Goal: Task Accomplishment & Management: Use online tool/utility

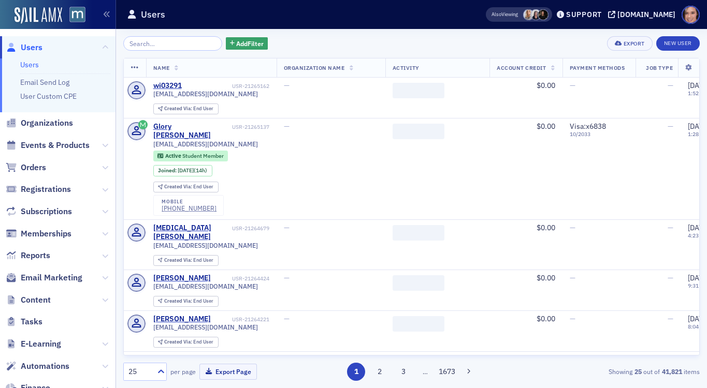
click at [44, 284] on span "Email Marketing" at bounding box center [57, 278] width 115 height 22
click at [41, 277] on span "Email Marketing" at bounding box center [52, 277] width 62 height 11
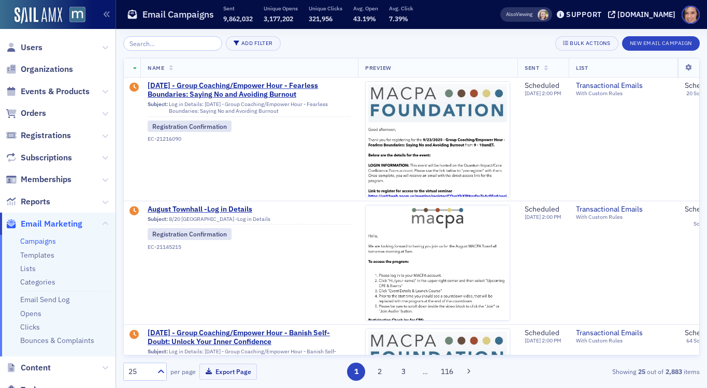
click at [152, 47] on input "search" at bounding box center [172, 43] width 99 height 14
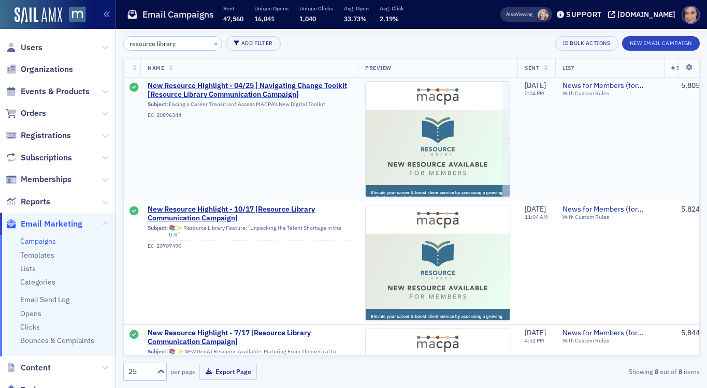
type input "resource library"
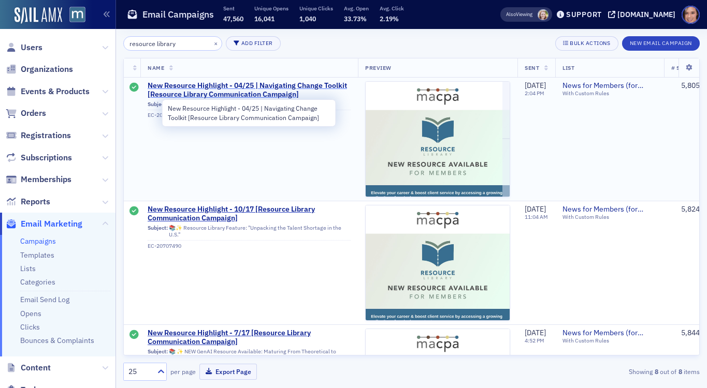
click at [306, 86] on span "New Resource Highlight - 04/25 | Navigating Change Toolkit [Resource Library Co…" at bounding box center [249, 90] width 203 height 18
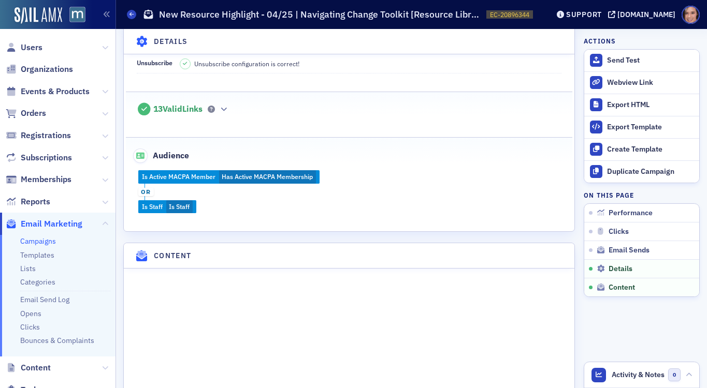
scroll to position [1234, 0]
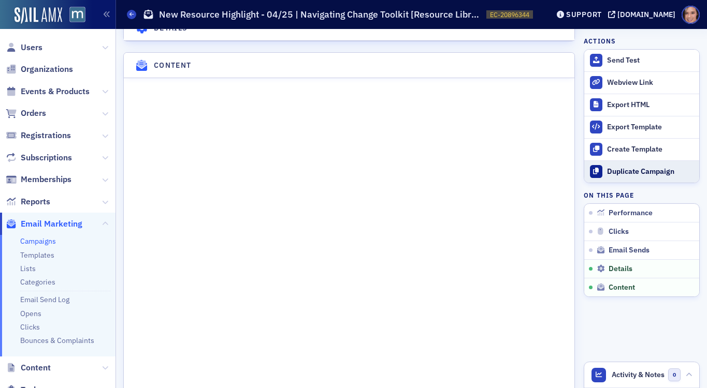
click at [637, 176] on div "Duplicate Campaign" at bounding box center [650, 171] width 87 height 9
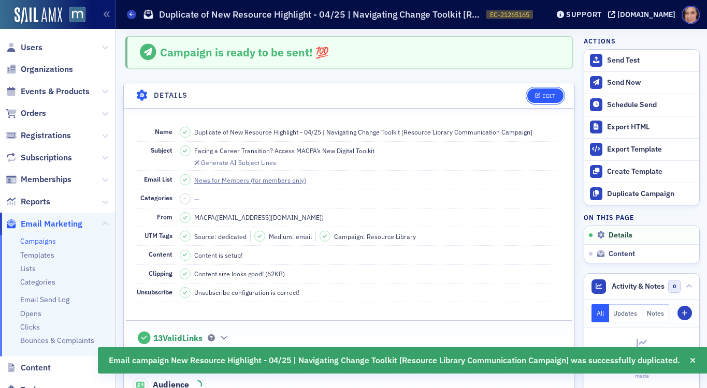
click at [537, 94] on icon "button" at bounding box center [538, 96] width 6 height 6
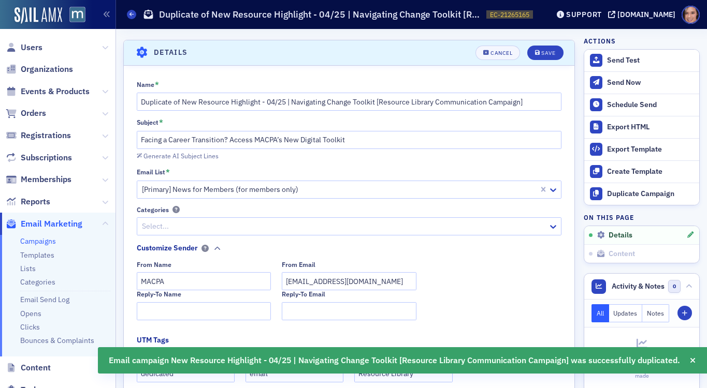
scroll to position [48, 0]
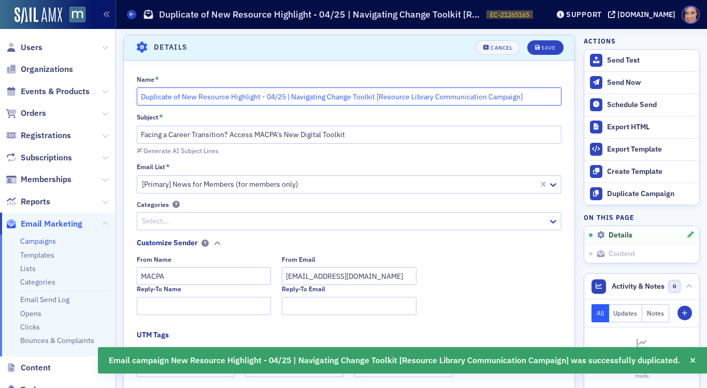
drag, startPoint x: 182, startPoint y: 96, endPoint x: 126, endPoint y: 92, distance: 56.0
click at [127, 92] on div "Name * Duplicate of New Resource Highlight - 04/25 | Navigating Change Toolkit …" at bounding box center [349, 292] width 450 height 434
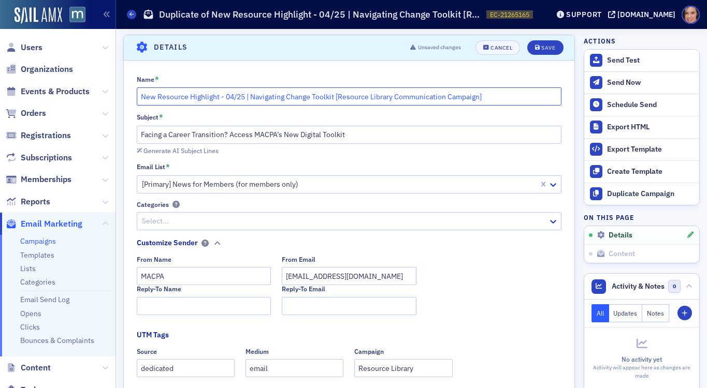
drag, startPoint x: 225, startPoint y: 96, endPoint x: 503, endPoint y: 97, distance: 278.0
click at [503, 97] on input "New Resource Highlight - 04/25 | Navigating Change Toolkit [Resource Library Co…" at bounding box center [349, 96] width 425 height 18
click at [502, 94] on input "New Resource Highlight - 04/25 | Navigating Change Toolkit [Resource Library Co…" at bounding box center [349, 96] width 425 height 18
click at [228, 96] on input "New Resource Highlight - 04/25 | Navigating Change Toolkit [Resource Library Co…" at bounding box center [349, 96] width 425 height 18
drag, startPoint x: 235, startPoint y: 95, endPoint x: 244, endPoint y: 96, distance: 9.3
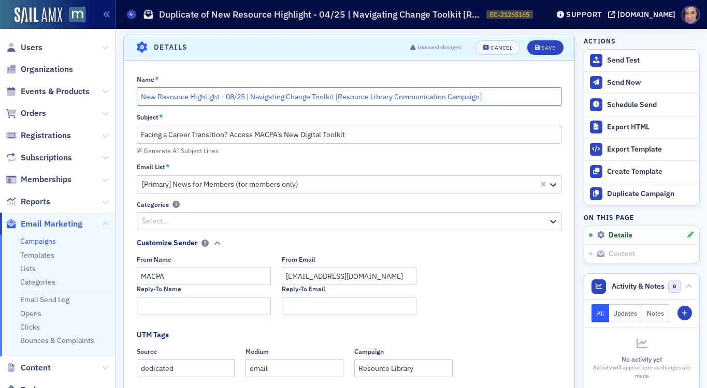
click at [244, 96] on input "New Resource Highlight - 08/25 | Navigating Change Toolkit [Resource Library Co…" at bounding box center [349, 96] width 425 height 18
drag, startPoint x: 251, startPoint y: 95, endPoint x: 513, endPoint y: 97, distance: 263.0
click at [513, 97] on input "New Resource Highlight - 08/11 | Navigating Change Toolkit [Resource Library Co…" at bounding box center [349, 96] width 425 height 18
drag, startPoint x: 250, startPoint y: 97, endPoint x: 336, endPoint y: 95, distance: 85.9
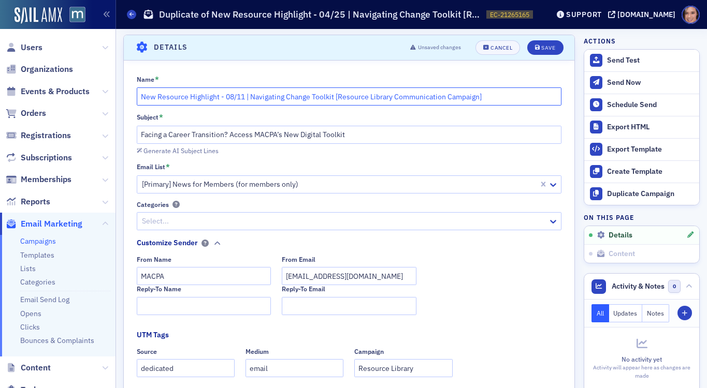
click at [336, 95] on input "New Resource Highlight - 08/11 | Navigating Change Toolkit [Resource Library Co…" at bounding box center [349, 96] width 425 height 18
paste input "A CPA’s OVERVIEW: Navigating Professional Liability Coverage in a Complex Lands…"
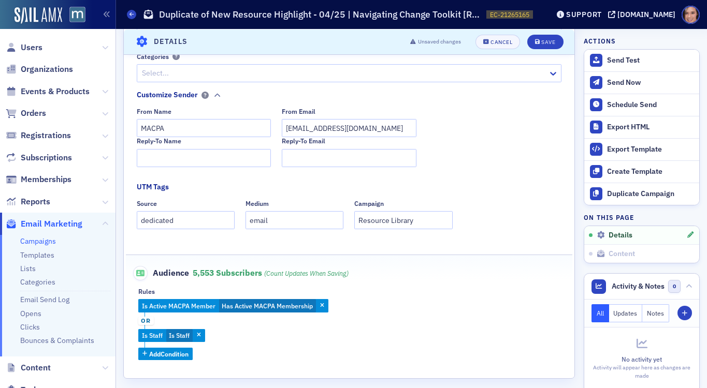
scroll to position [3, 0]
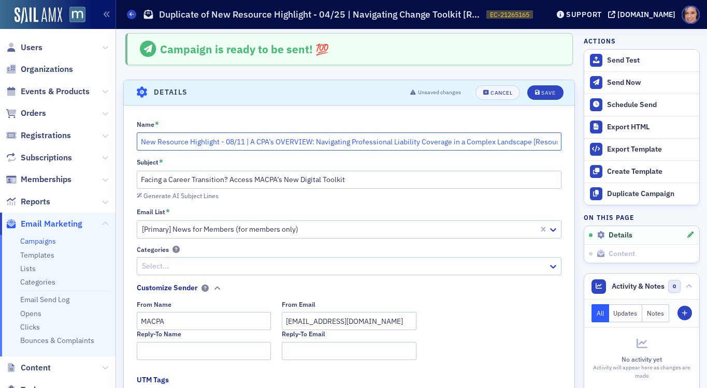
type input "New Resource Highlight - 08/11 | A CPA’s OVERVIEW: Navigating Professional Liab…"
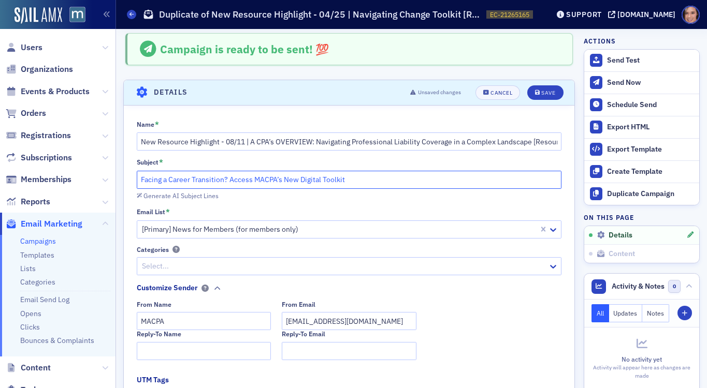
click at [263, 178] on input "Facing a Career Transition? Access MACPA’s New Digital Toolkit" at bounding box center [349, 180] width 425 height 18
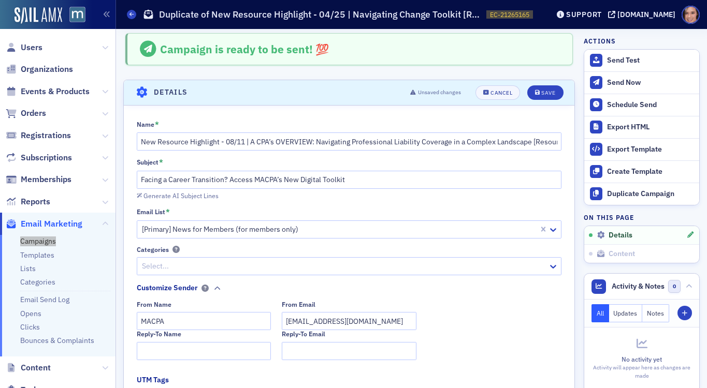
drag, startPoint x: 42, startPoint y: 242, endPoint x: 575, endPoint y: 0, distance: 585.1
click at [0, 0] on nav "Users Organizations Events & Products Orders Registrations Subscriptions Member…" at bounding box center [58, 194] width 116 height 388
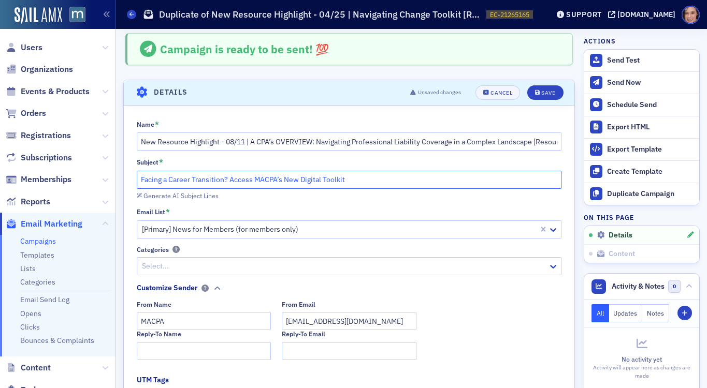
click at [210, 184] on input "Facing a Career Transition? Access MACPA’s New Digital Toolkit" at bounding box center [349, 180] width 425 height 18
paste input "📚✨ NEW Resource Available: A CPA’s Overview — Navigating Professional Liability…"
drag, startPoint x: 157, startPoint y: 180, endPoint x: 131, endPoint y: 179, distance: 26.4
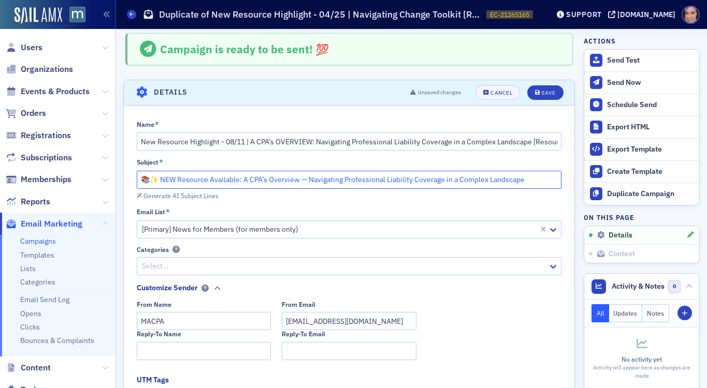
click at [131, 179] on div "Name * New Resource Highlight - 08/11 | A CPA’s OVERVIEW: Navigating Profession…" at bounding box center [349, 337] width 450 height 434
click at [223, 180] on input "NEW Resource Available: A CPA’s Overview — Navigating Professional Liability Co…" at bounding box center [349, 180] width 425 height 18
paste input "📚✨"
click at [303, 180] on input "NEW Resource Available 📚✨ A CPA’s Overview — Navigating Professional Liability …" at bounding box center [349, 180] width 425 height 18
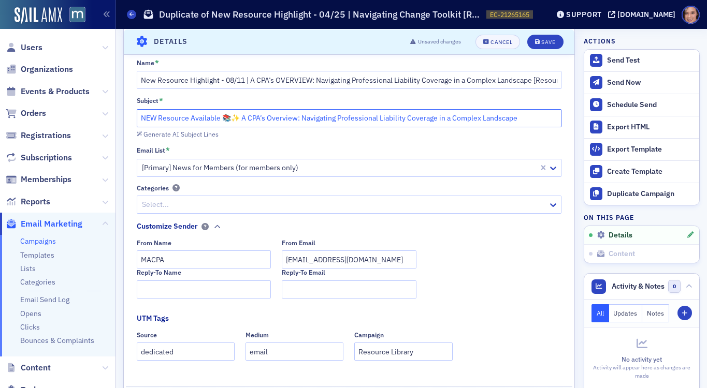
scroll to position [1, 0]
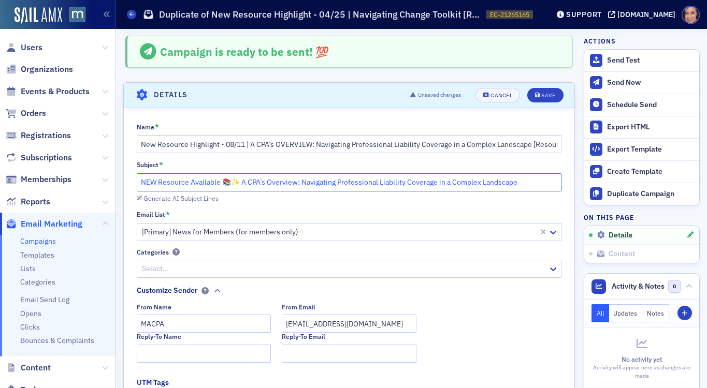
drag, startPoint x: 432, startPoint y: 182, endPoint x: 526, endPoint y: 180, distance: 94.2
click at [526, 180] on input "NEW Resource Available 📚✨ A CPA’s Overview: Navigating Professional Liability C…" at bounding box center [349, 182] width 425 height 18
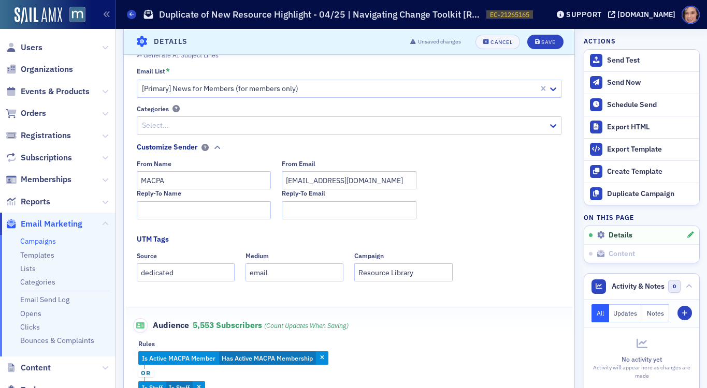
scroll to position [136, 0]
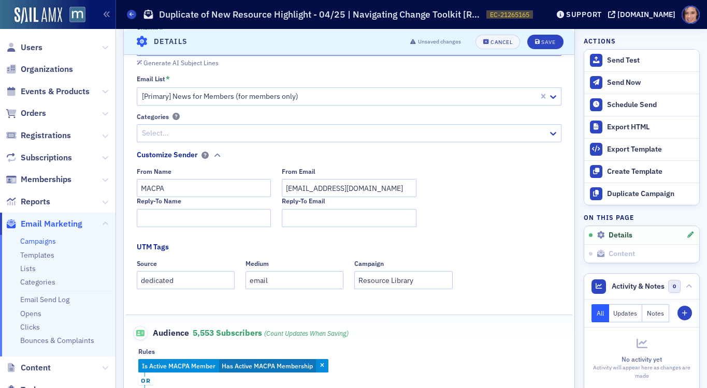
type input "NEW Resource Available 📚✨ A CPA’s Overview: Navigating Professional Liability C…"
click at [217, 186] on input "MACPA" at bounding box center [204, 188] width 135 height 18
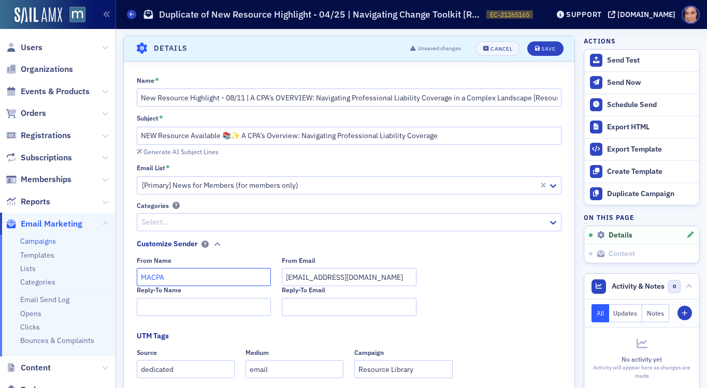
scroll to position [46, 0]
click at [550, 46] on button "Save" at bounding box center [545, 49] width 36 height 14
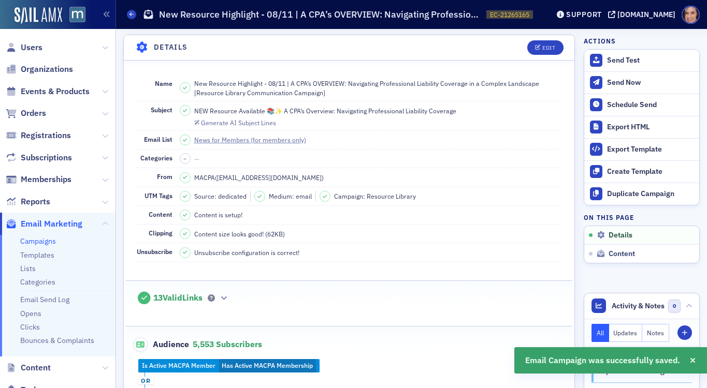
scroll to position [284, 0]
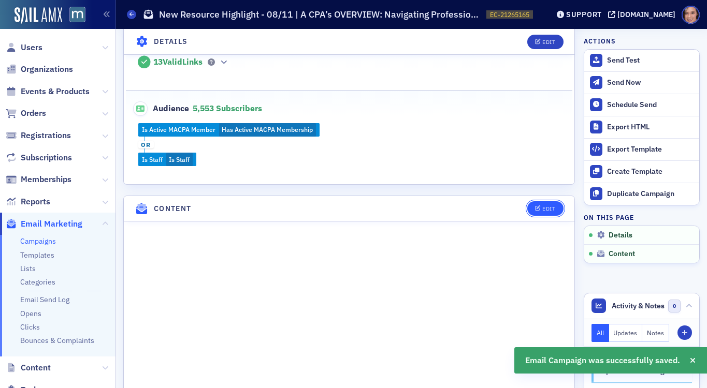
click at [553, 208] on div "Edit" at bounding box center [548, 209] width 13 height 6
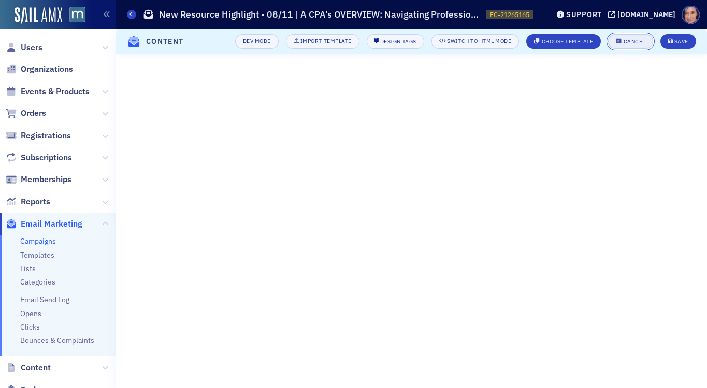
click at [633, 42] on div "Cancel" at bounding box center [634, 42] width 22 height 6
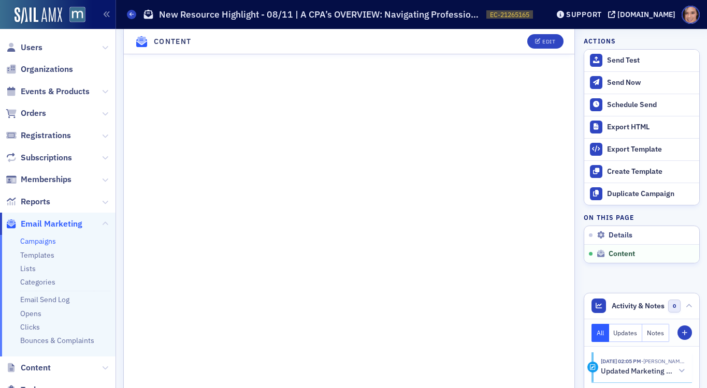
scroll to position [495, 0]
click at [541, 43] on span "Edit" at bounding box center [545, 42] width 20 height 6
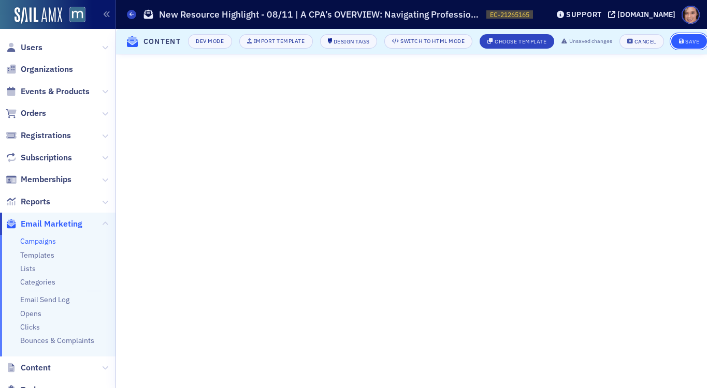
click at [702, 37] on button "Save" at bounding box center [689, 41] width 36 height 14
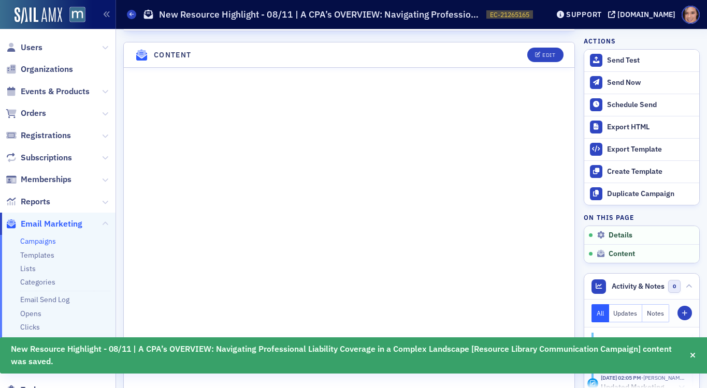
scroll to position [445, 0]
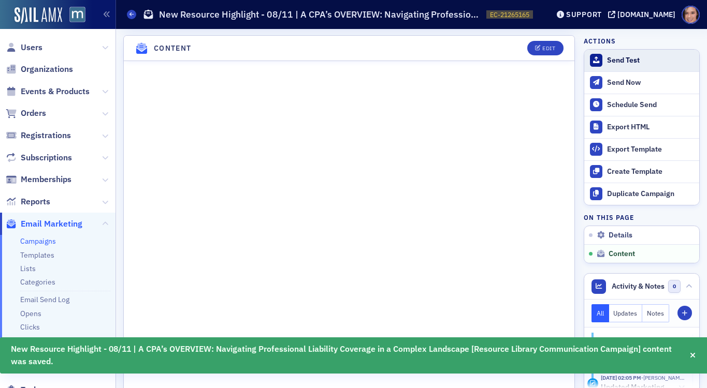
click at [630, 56] on div "Send Test" at bounding box center [650, 60] width 87 height 9
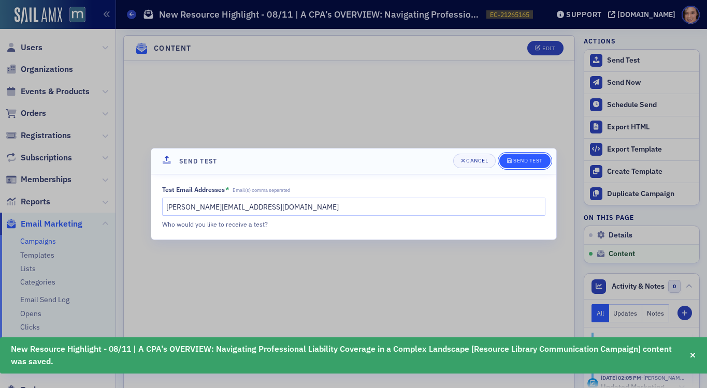
click at [519, 164] on div "Send Test" at bounding box center [528, 161] width 30 height 6
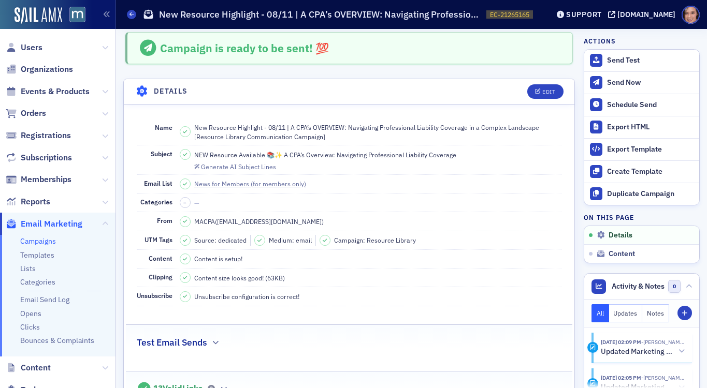
scroll to position [0, 0]
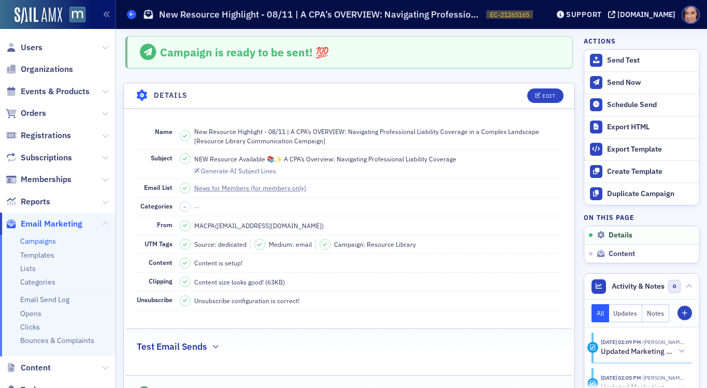
click at [134, 15] on span at bounding box center [131, 14] width 9 height 9
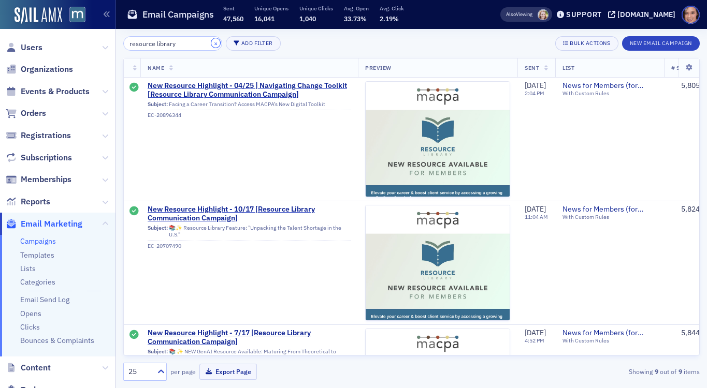
click at [211, 41] on button "×" at bounding box center [215, 42] width 9 height 9
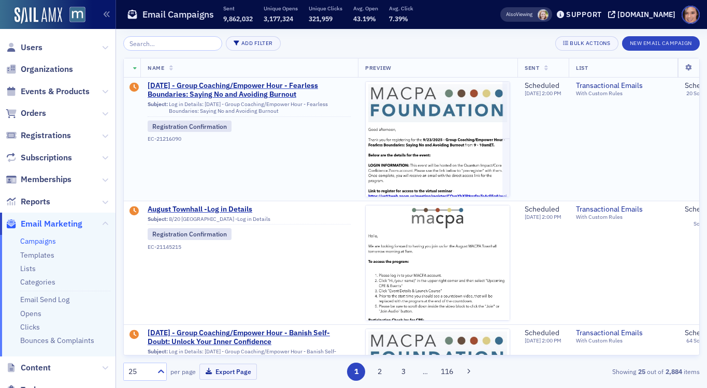
scroll to position [293, 0]
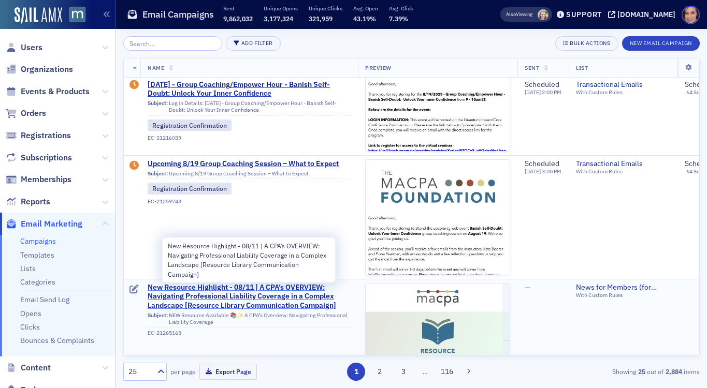
click at [255, 289] on span "New Resource Highlight - 08/11 | A CPA’s OVERVIEW: Navigating Professional Liab…" at bounding box center [249, 296] width 203 height 27
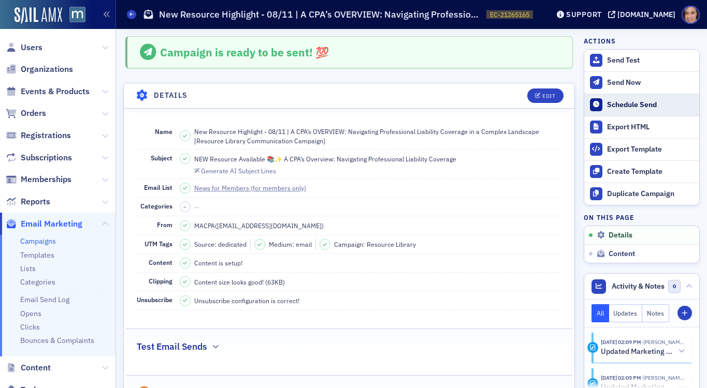
click at [617, 105] on div "Schedule Send" at bounding box center [650, 104] width 87 height 9
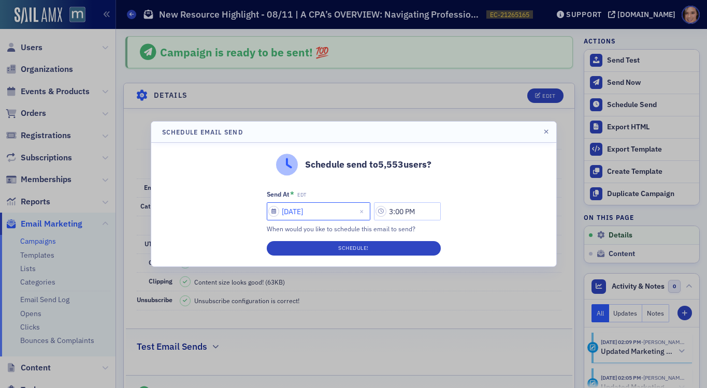
click at [322, 218] on input "08/11/2025" at bounding box center [319, 211] width 104 height 18
select select "7"
select select "2025"
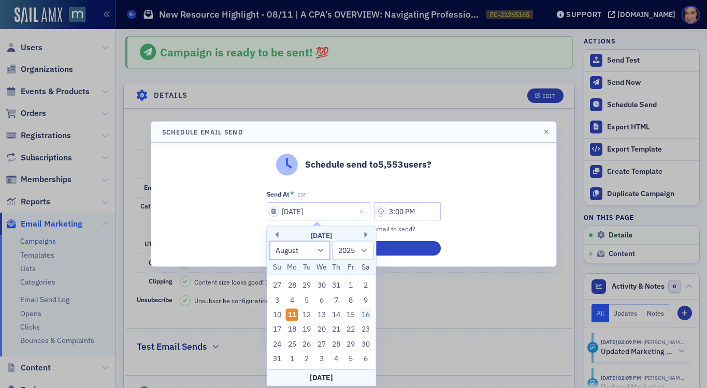
click at [369, 316] on div "16" at bounding box center [365, 315] width 12 height 12
type input "08/16/2025"
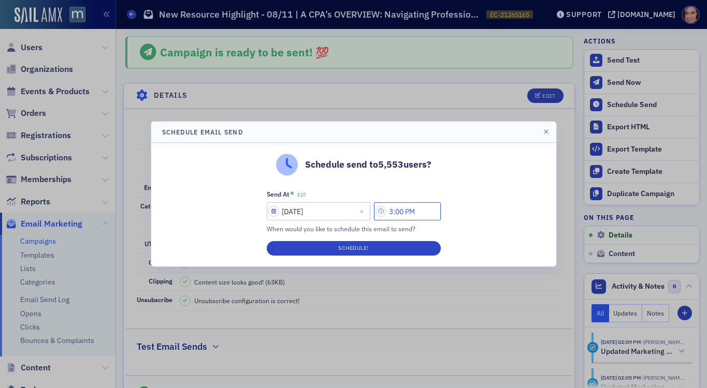
click at [400, 211] on input "3:00 PM" at bounding box center [407, 211] width 67 height 18
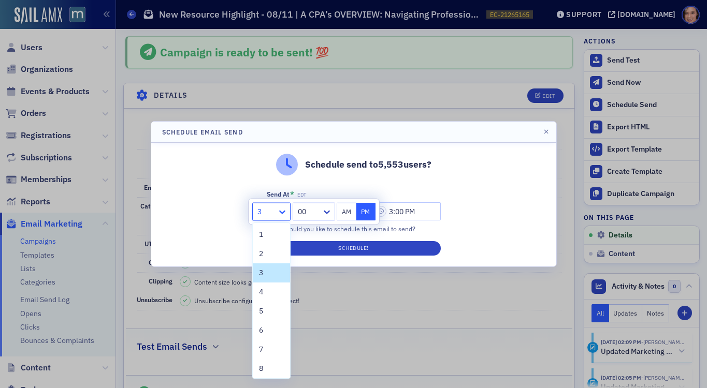
click at [281, 214] on icon at bounding box center [282, 212] width 10 height 10
click at [274, 328] on div "10" at bounding box center [271, 328] width 25 height 11
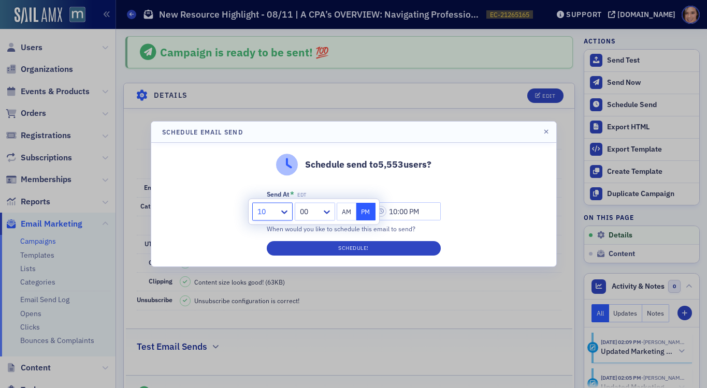
click at [338, 217] on button "AM" at bounding box center [346, 212] width 20 height 18
type input "10:00 AM"
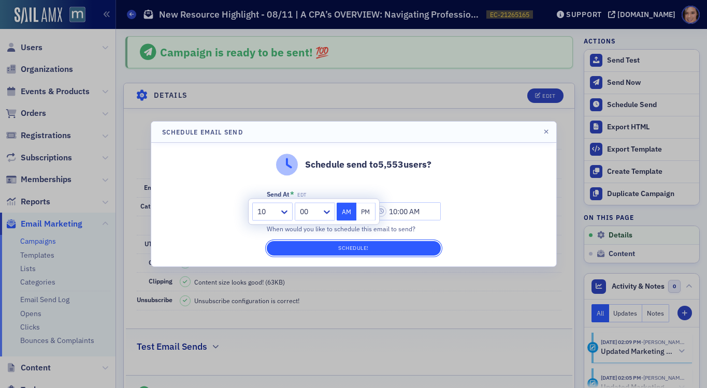
click at [413, 248] on button "Schedule!" at bounding box center [354, 248] width 174 height 14
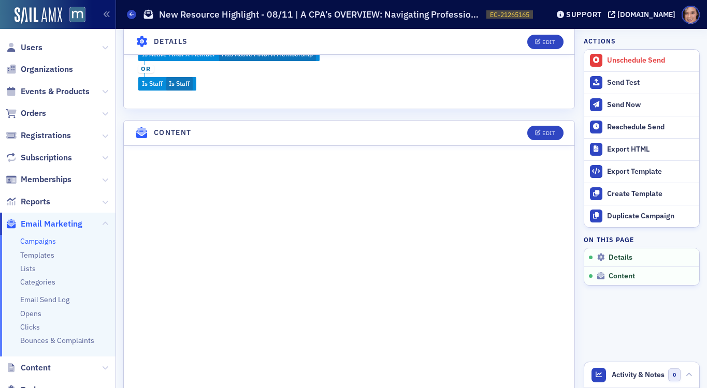
scroll to position [490, 0]
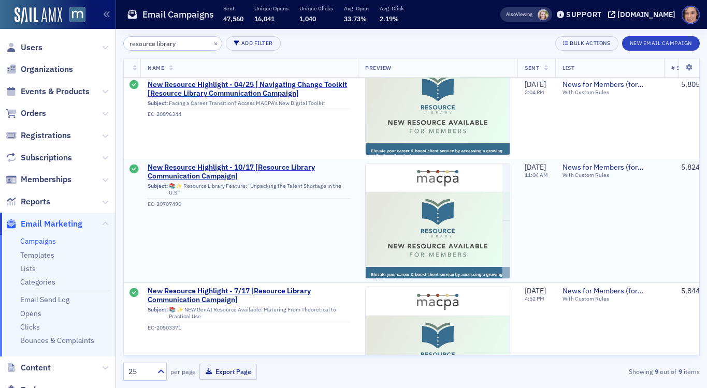
scroll to position [49, 0]
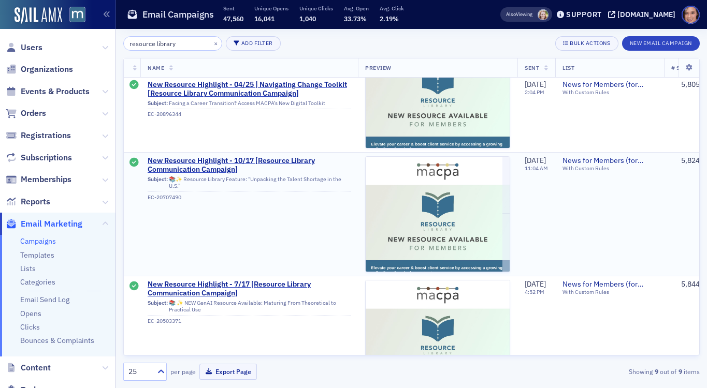
type input "resource library"
drag, startPoint x: 169, startPoint y: 179, endPoint x: 180, endPoint y: 185, distance: 12.5
click at [180, 185] on div "Subject: 📚✨ Resource Library Feature: "Unpacking the Talent Shortage in the U.S…" at bounding box center [249, 184] width 203 height 16
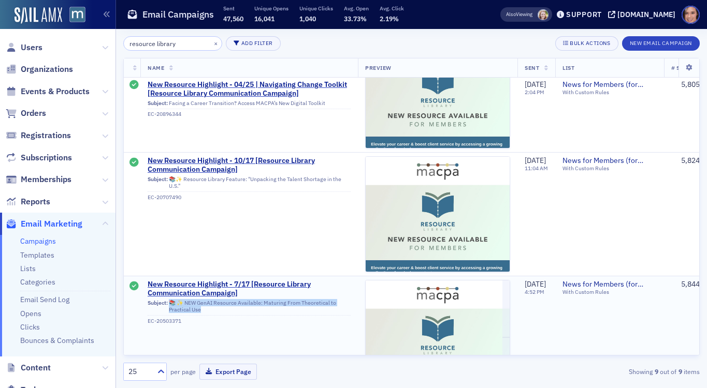
copy div "📚 ✨ NEW GenAI Resource Available: Maturing From Theoretical to Practical Use"
drag, startPoint x: 169, startPoint y: 302, endPoint x: 200, endPoint y: 309, distance: 31.8
click at [200, 309] on div "Subject: 📚 ✨ NEW GenAI Resource Available: Maturing From Theoretical to Practic…" at bounding box center [249, 308] width 203 height 16
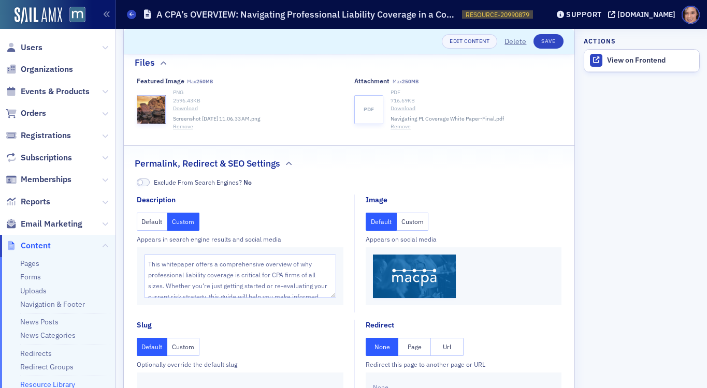
scroll to position [252, 0]
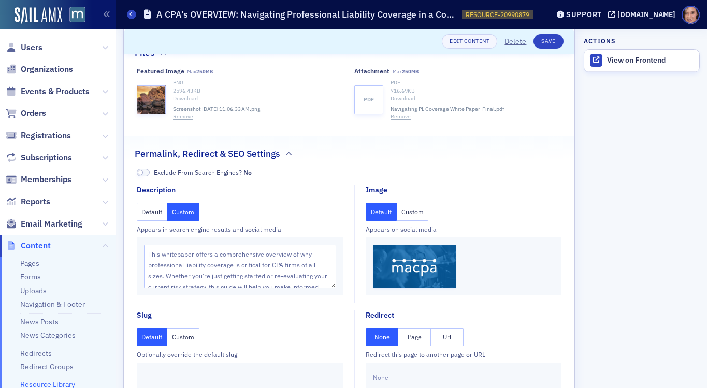
click at [423, 208] on button "Custom" at bounding box center [412, 212] width 32 height 18
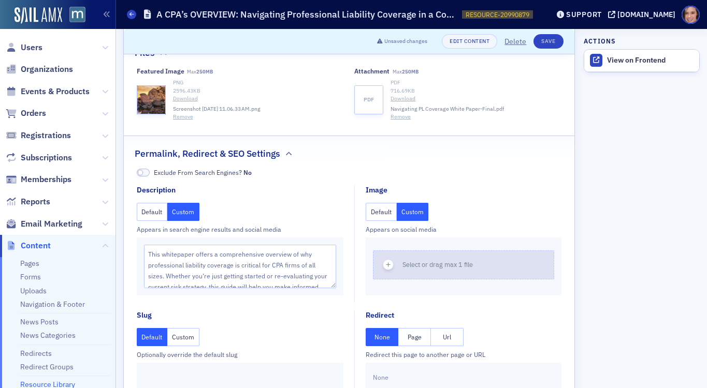
click at [427, 268] on span "Select or drag max 1 file" at bounding box center [437, 264] width 70 height 8
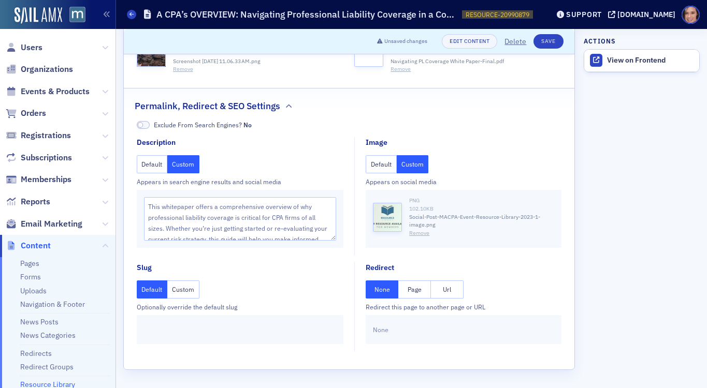
scroll to position [19, 0]
click at [551, 38] on button "Save" at bounding box center [548, 41] width 30 height 14
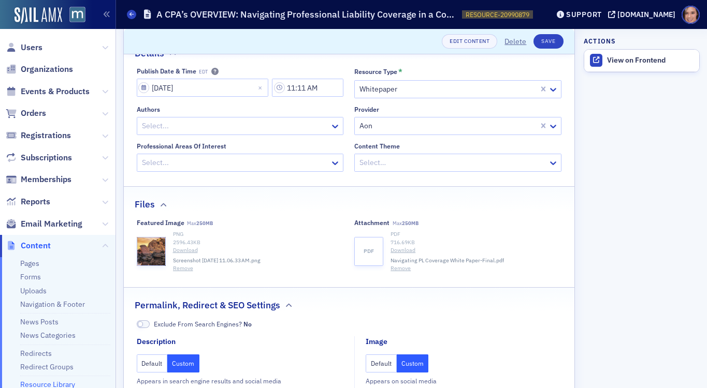
scroll to position [0, 0]
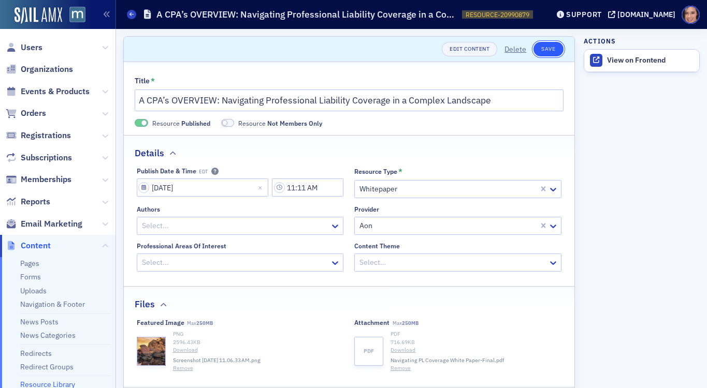
click at [541, 50] on button "Save" at bounding box center [548, 49] width 30 height 14
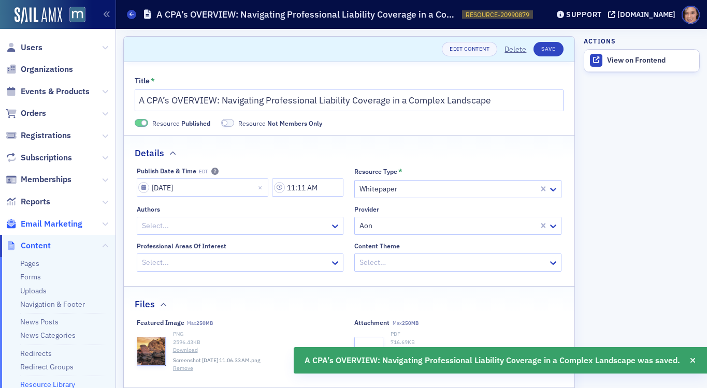
click at [57, 222] on span "Email Marketing" at bounding box center [52, 223] width 62 height 11
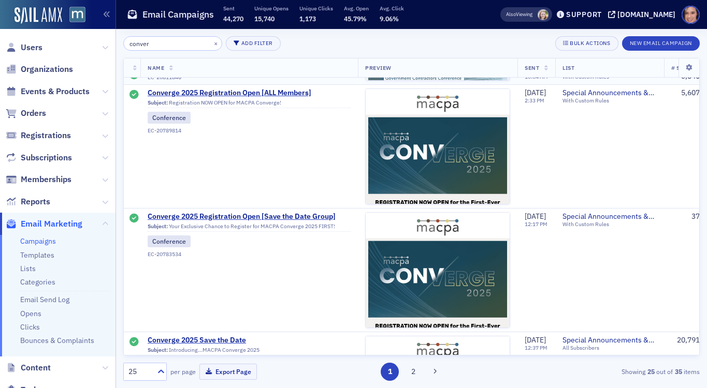
scroll to position [1422, 0]
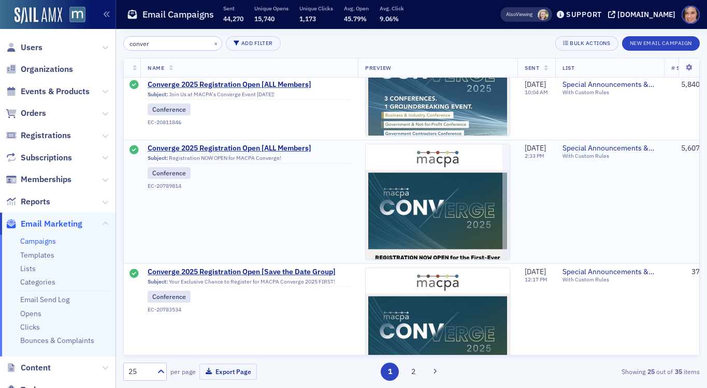
type input "conver"
click at [275, 153] on span "Subject: Registration NOW OPEN for MACPA Converge! Conference EC-20789814" at bounding box center [249, 171] width 203 height 37
click at [275, 148] on span "Converge 2025 Registration Open [ALL Members]" at bounding box center [249, 148] width 203 height 9
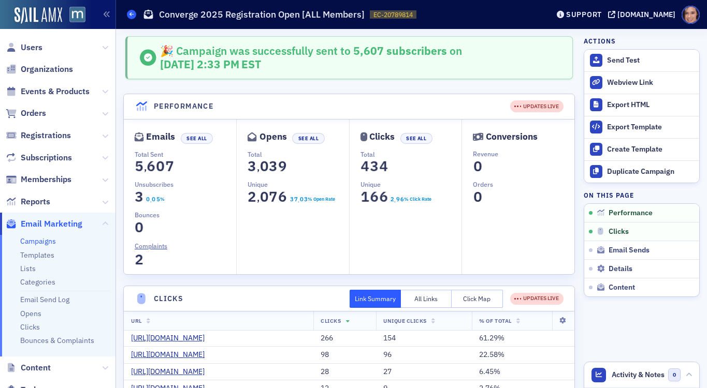
click at [133, 13] on icon at bounding box center [131, 14] width 4 height 5
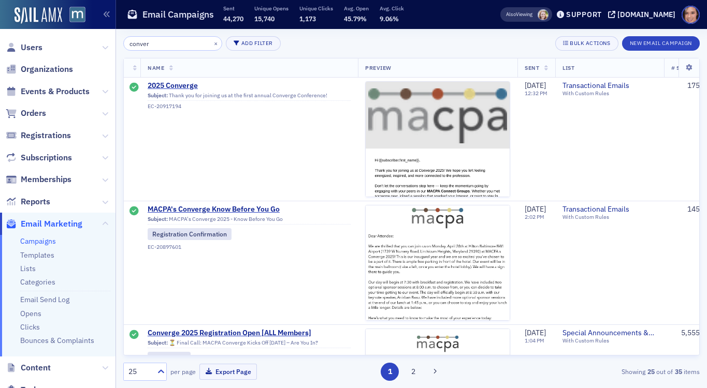
click at [211, 37] on div "×" at bounding box center [216, 43] width 11 height 13
click at [211, 40] on button "×" at bounding box center [215, 42] width 9 height 9
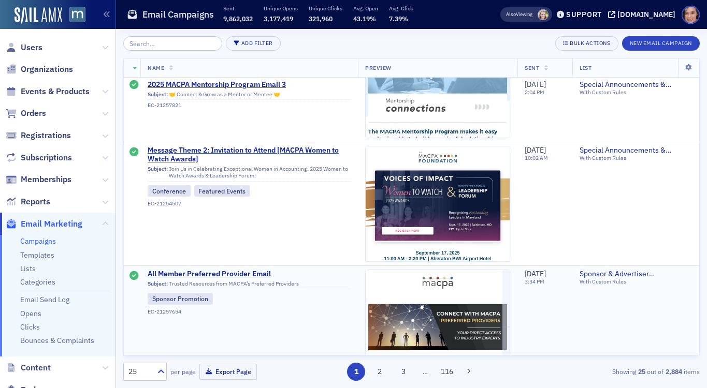
scroll to position [1253, 0]
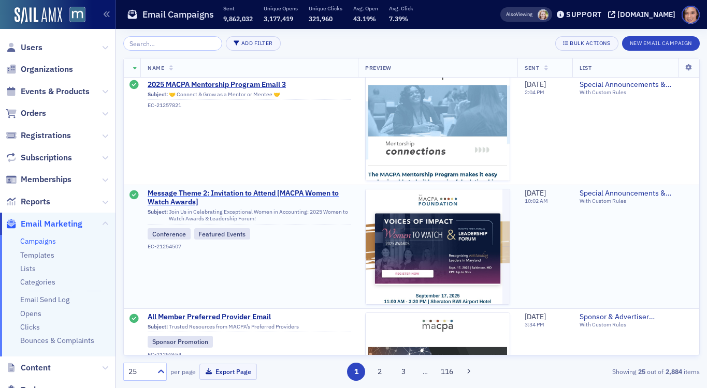
click at [319, 194] on span "Message Theme 2: Invitation to Attend [MACPA Women to Watch Awards]" at bounding box center [249, 198] width 203 height 18
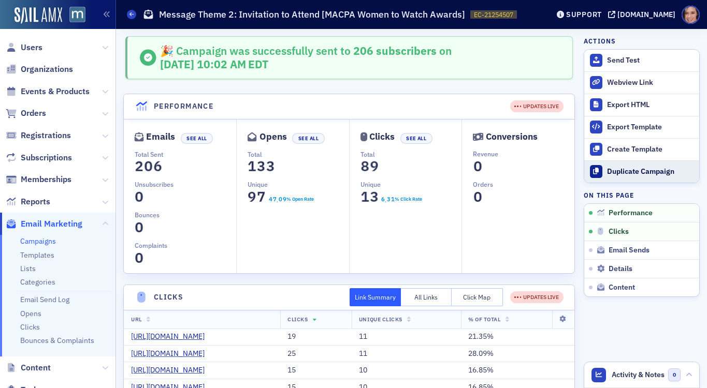
click at [612, 174] on div "Duplicate Campaign" at bounding box center [650, 171] width 87 height 9
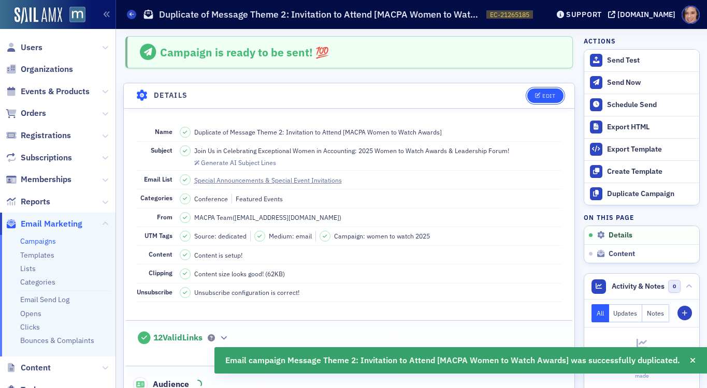
click at [549, 95] on div "Edit" at bounding box center [548, 96] width 13 height 6
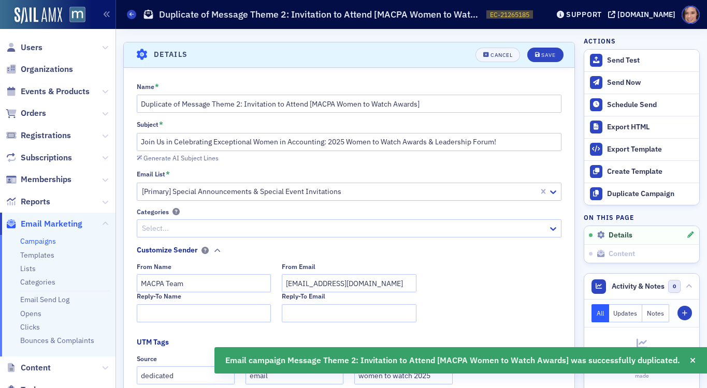
scroll to position [48, 0]
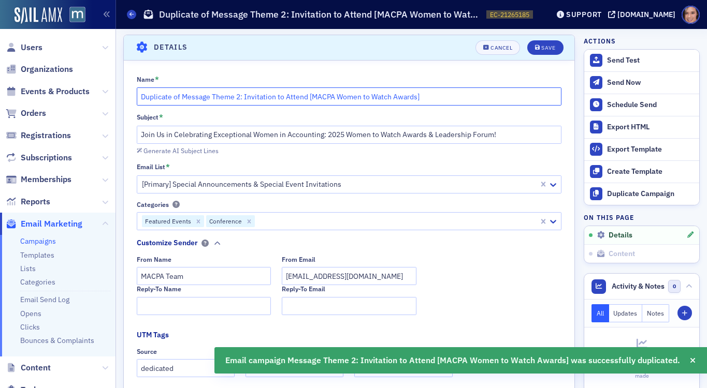
click at [217, 99] on input "Duplicate of Message Theme 2: Invitation to Attend [MACPA Women to Watch Awards]" at bounding box center [349, 96] width 425 height 18
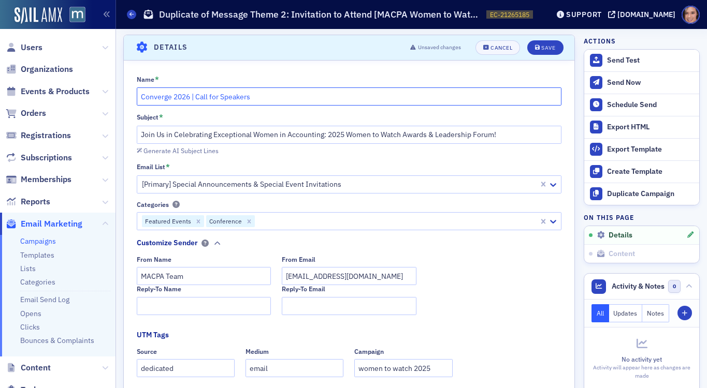
type input "Converge 2026 | Call for Speakers"
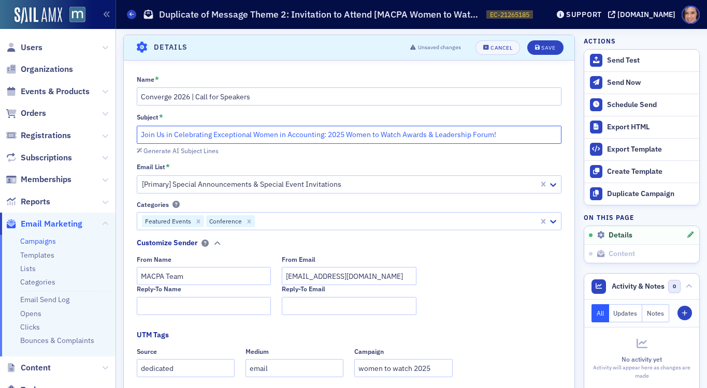
click at [259, 131] on input "Join Us in Celebrating Exceptional Women in Accounting: 2025 Women to Watch Awa…" at bounding box center [349, 135] width 425 height 18
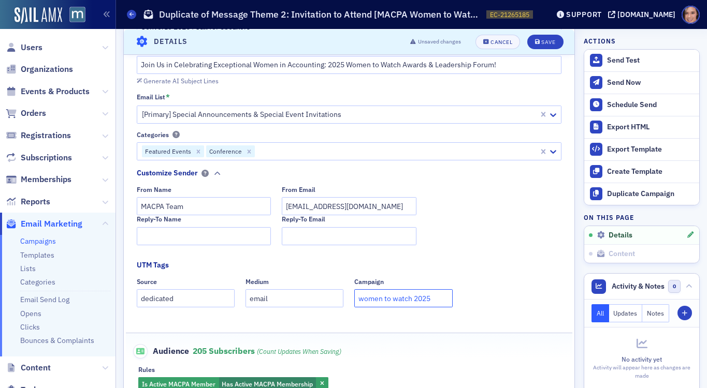
click at [383, 305] on input "women to watch 2025" at bounding box center [403, 298] width 98 height 18
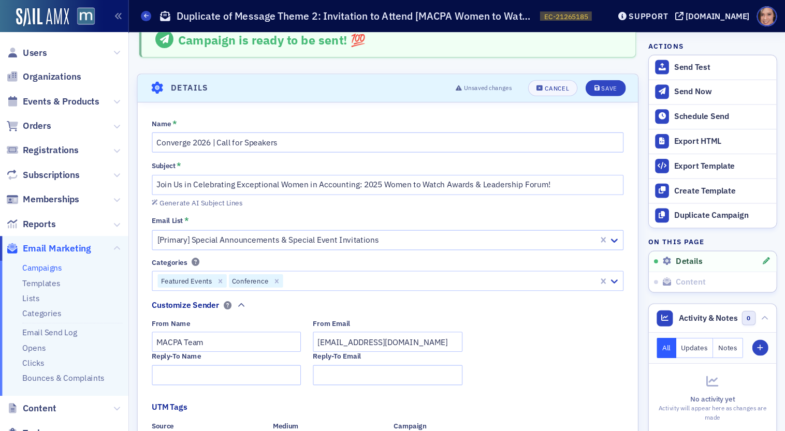
scroll to position [0, 0]
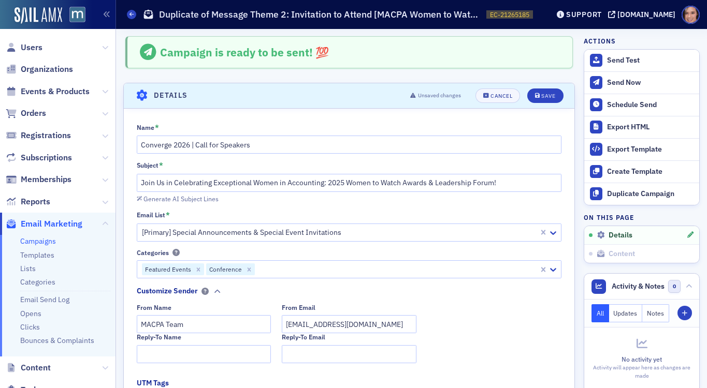
type input "converge 2026"
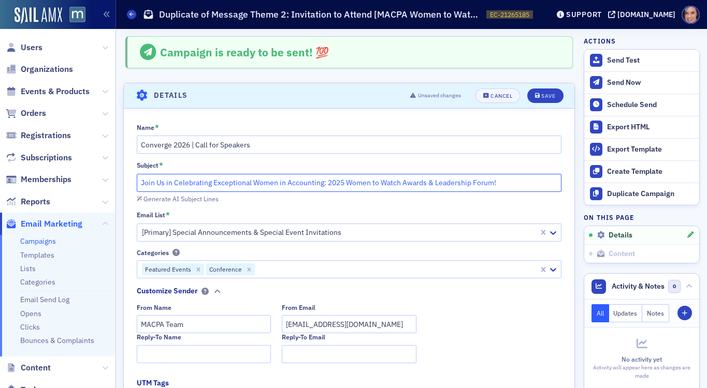
click at [365, 184] on input "Join Us in Celebrating Exceptional Women in Accounting: 2025 Women to Watch Awa…" at bounding box center [349, 183] width 425 height 18
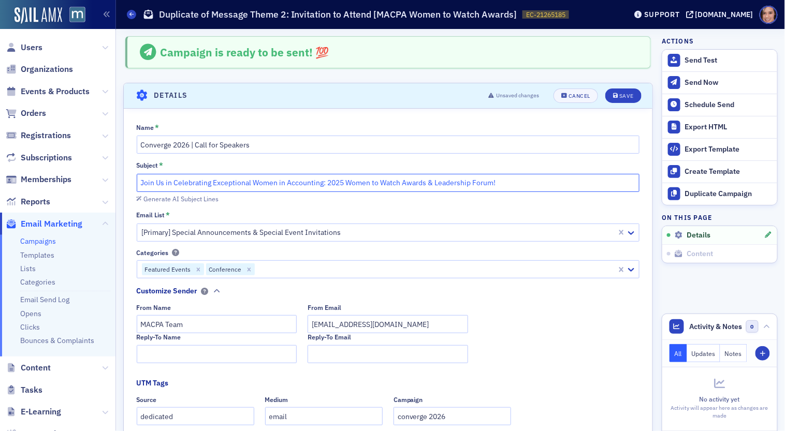
click at [459, 175] on input "Join Us in Celebrating Exceptional Women in Accounting: 2025 Women to Watch Awa…" at bounding box center [388, 183] width 503 height 18
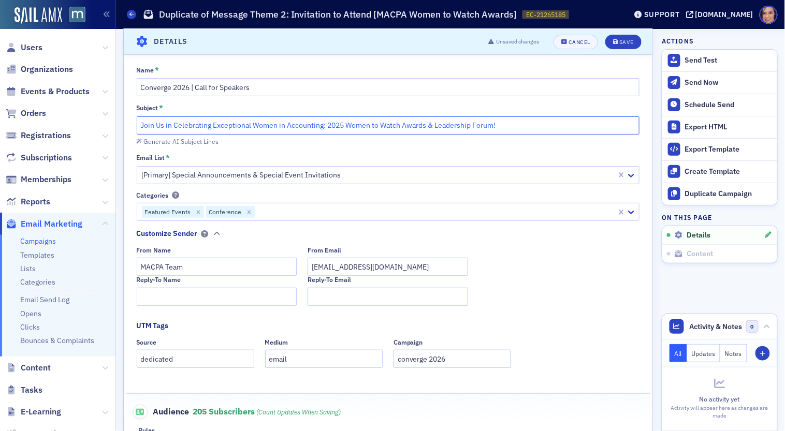
scroll to position [63, 0]
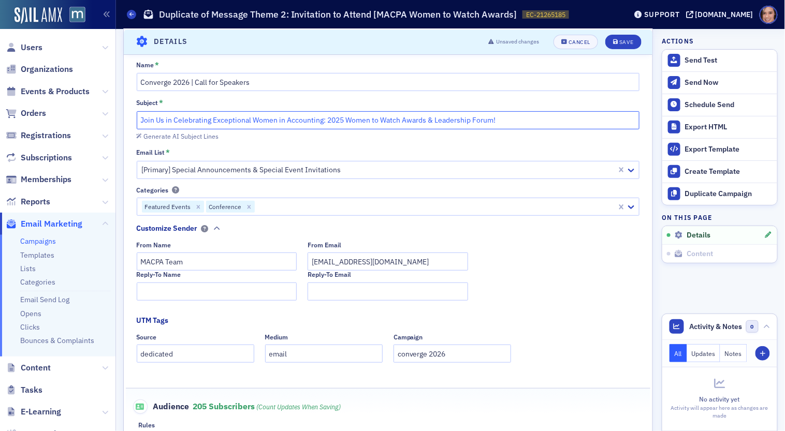
paste input "Call for Speakers: Share Your Expertise at Converge 2026"
type input "Call for Speakers: Share Your Expertise at Converge 2026"
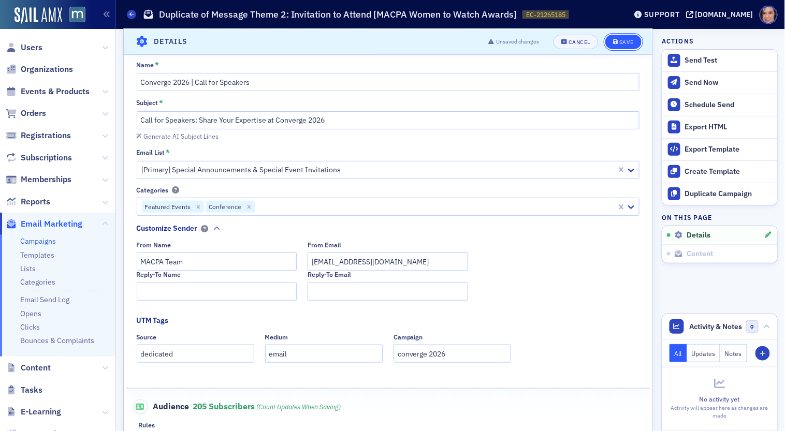
click at [621, 43] on div "Save" at bounding box center [626, 42] width 14 height 6
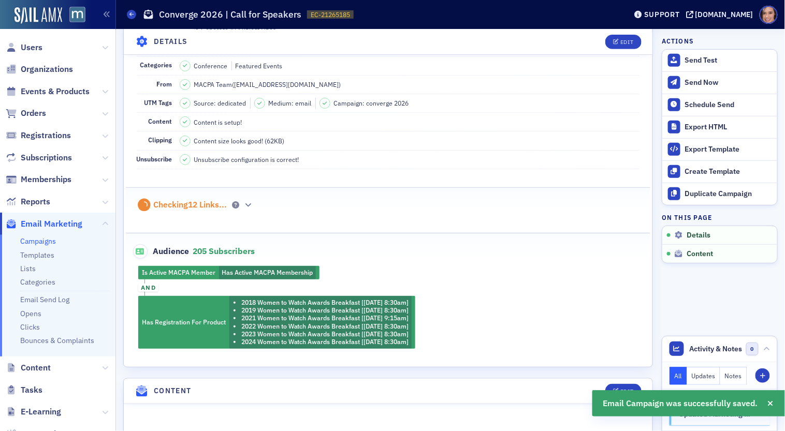
scroll to position [134, 0]
click at [631, 41] on div "Edit" at bounding box center [626, 42] width 13 height 6
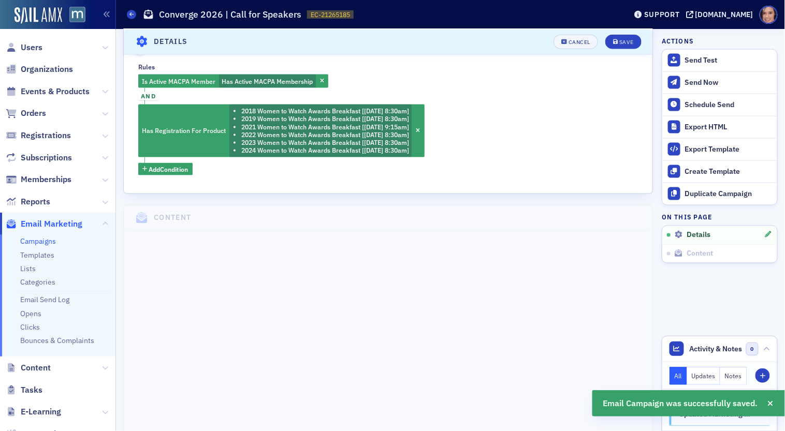
scroll to position [371, 0]
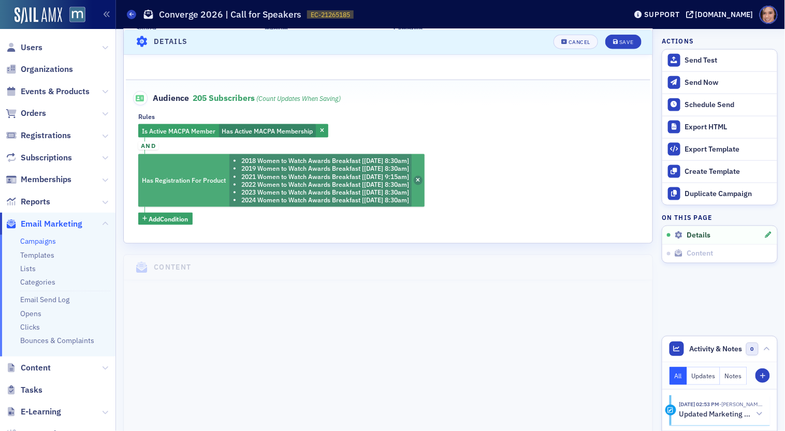
click at [420, 178] on icon "button" at bounding box center [418, 181] width 4 height 6
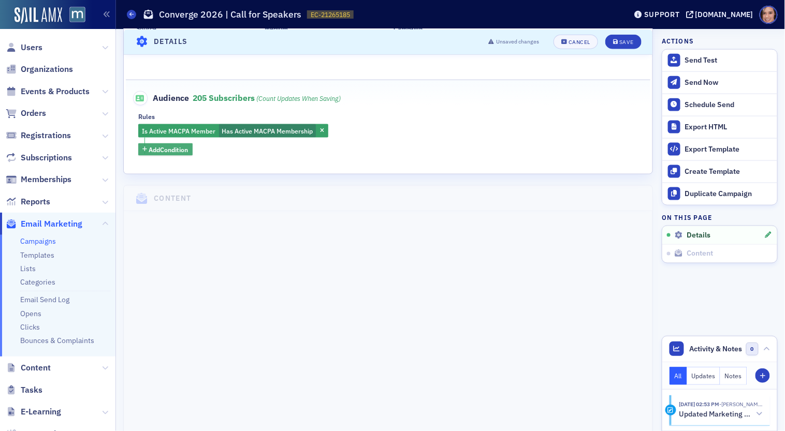
click at [160, 145] on span "Add Condition" at bounding box center [168, 149] width 39 height 9
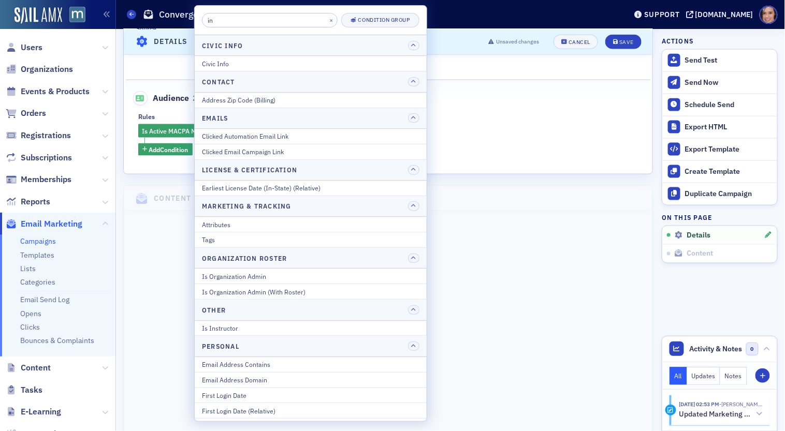
type input "i"
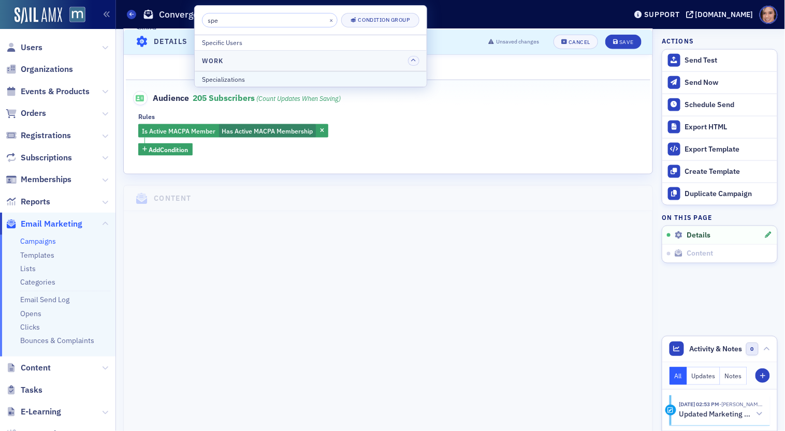
type input "spe"
click at [260, 81] on div "Specializations" at bounding box center [310, 79] width 217 height 9
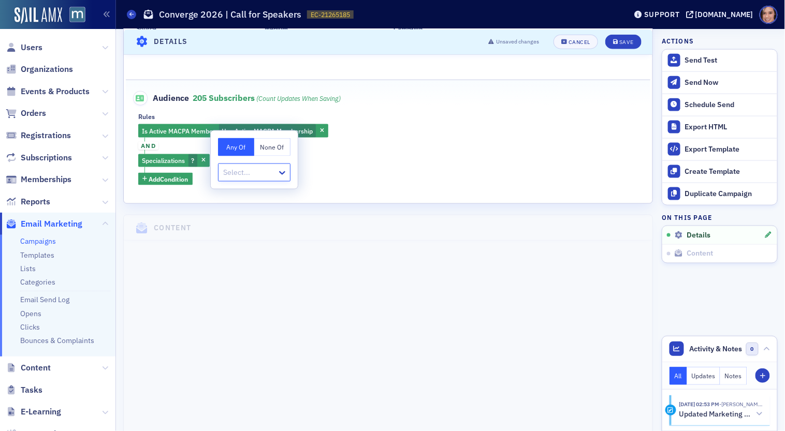
click at [269, 173] on div at bounding box center [249, 172] width 54 height 13
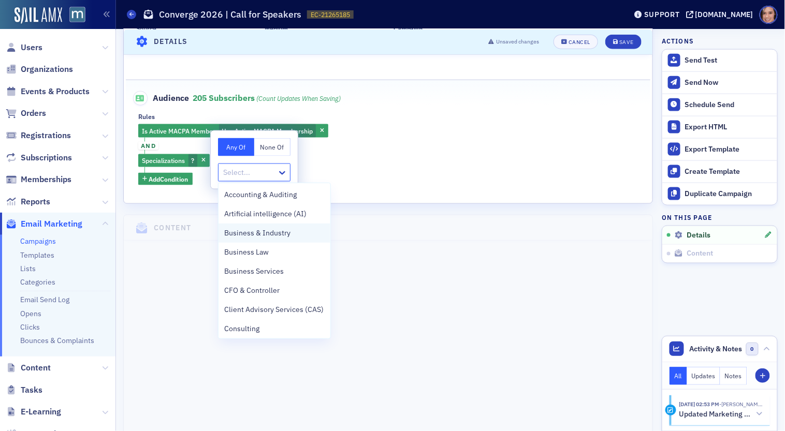
click at [291, 232] on div "Business & Industry" at bounding box center [274, 233] width 99 height 11
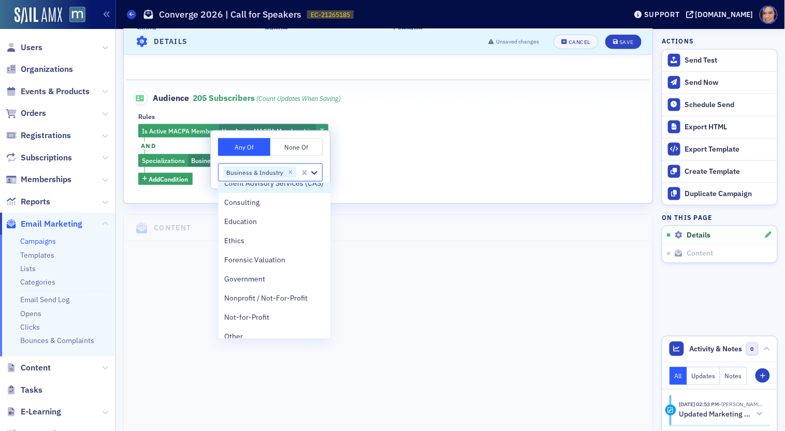
scroll to position [113, 0]
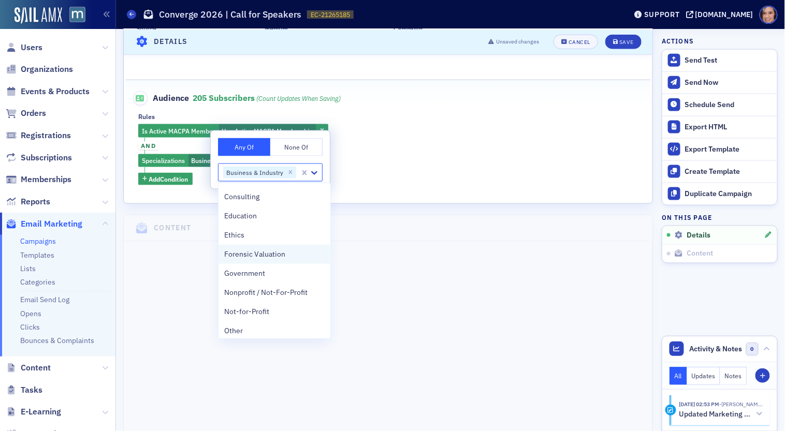
click at [289, 262] on div "Forensic Valuation" at bounding box center [274, 254] width 112 height 19
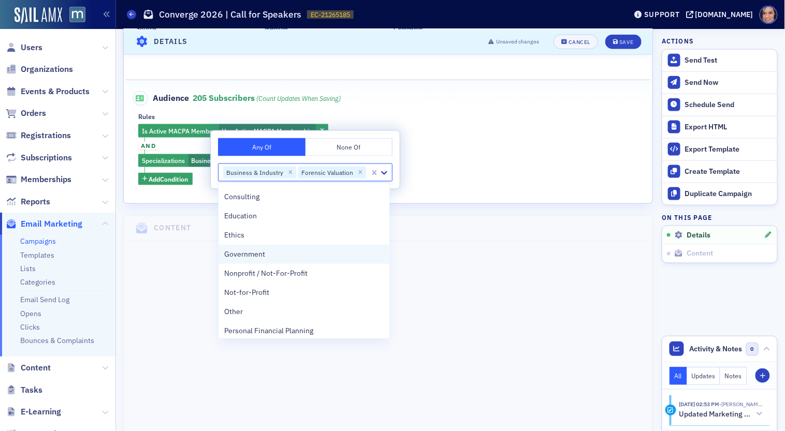
click at [274, 256] on div "Government" at bounding box center [304, 254] width 158 height 11
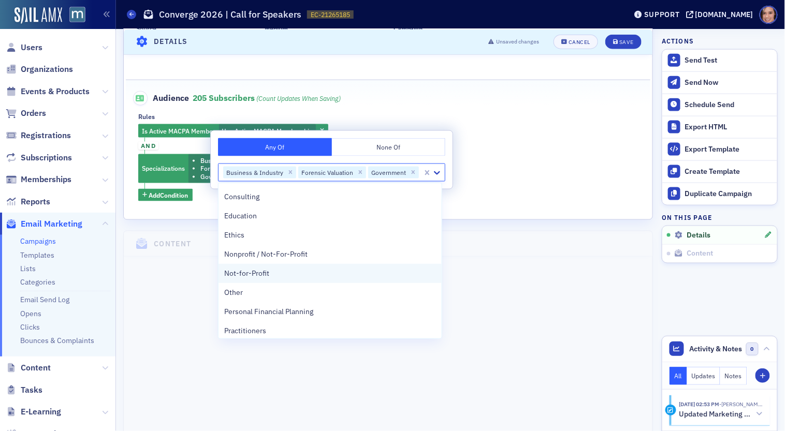
click at [281, 266] on div "Not-for-Profit" at bounding box center [329, 273] width 223 height 19
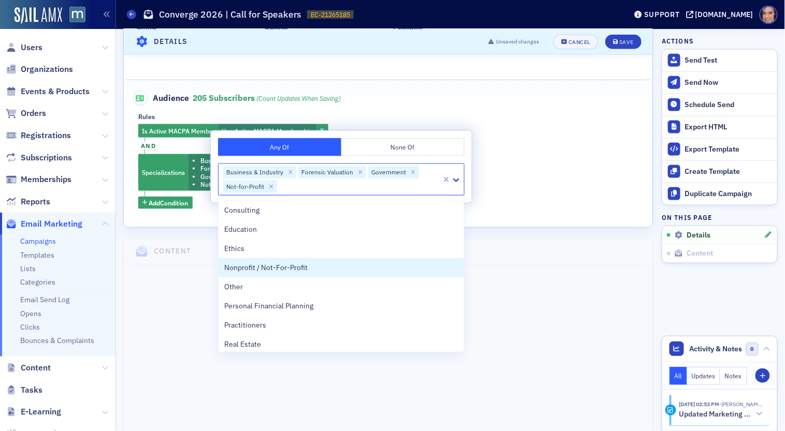
click at [281, 266] on span "Nonprofit / Not-For-Profit" at bounding box center [266, 267] width 83 height 11
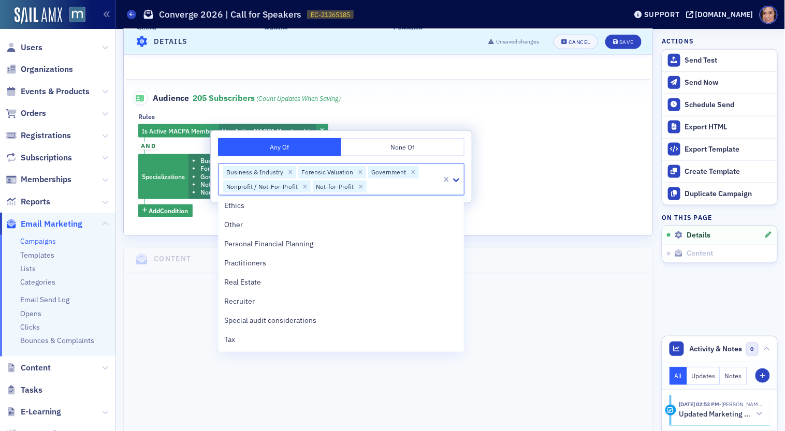
scroll to position [499, 0]
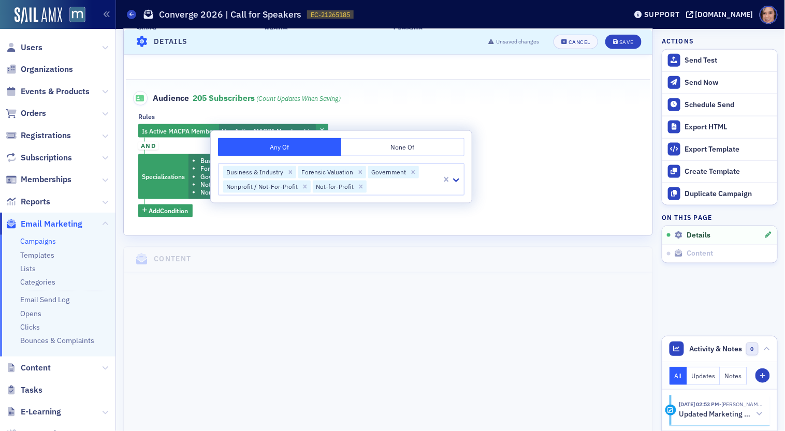
click at [494, 164] on div "Is Active MACPA Member Has Active MACPA Membership and Specializations Business…" at bounding box center [387, 170] width 499 height 93
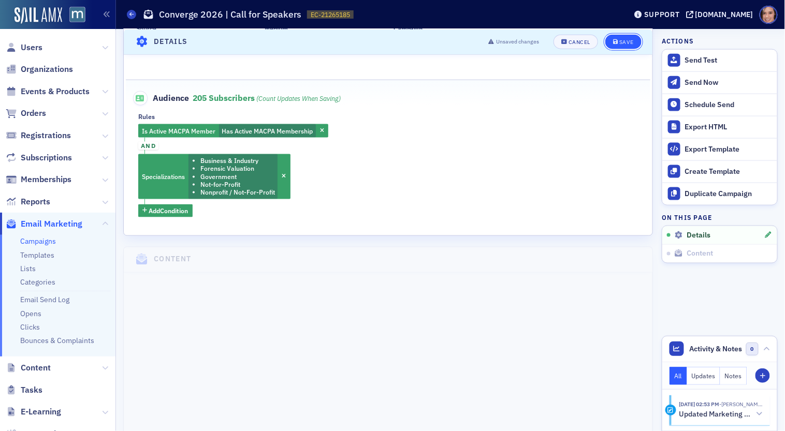
click at [620, 43] on div "Save" at bounding box center [626, 42] width 14 height 6
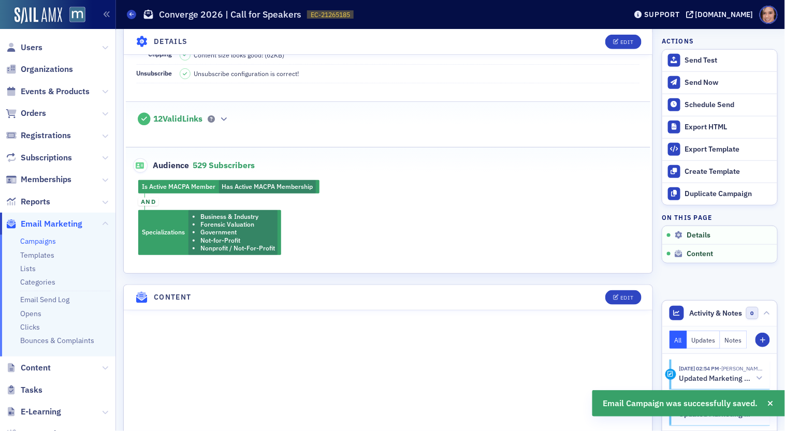
scroll to position [288, 0]
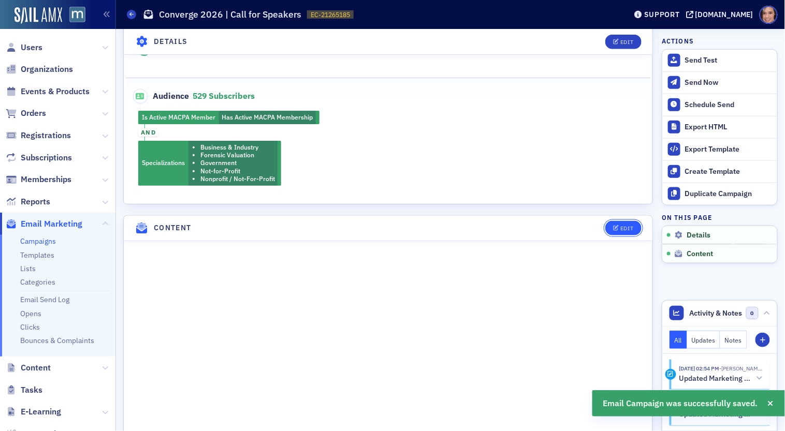
click at [625, 226] on div "Edit" at bounding box center [626, 229] width 13 height 6
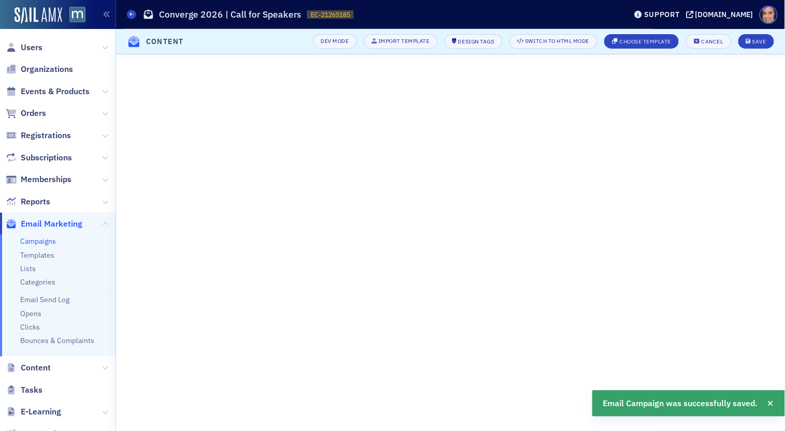
scroll to position [75, 0]
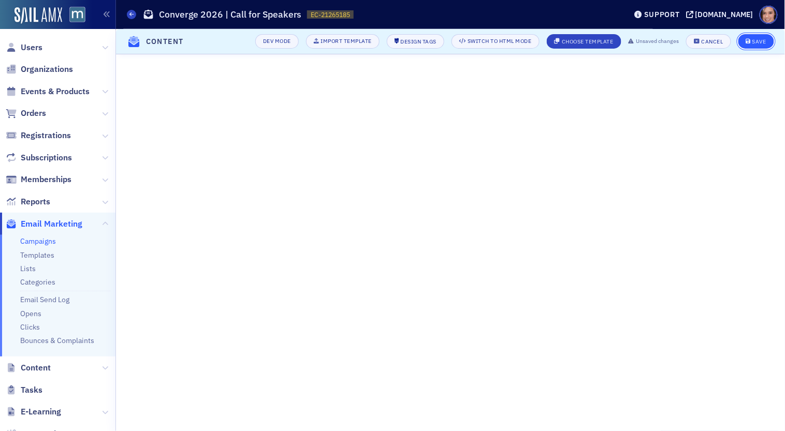
click at [706, 37] on button "Save" at bounding box center [756, 41] width 36 height 14
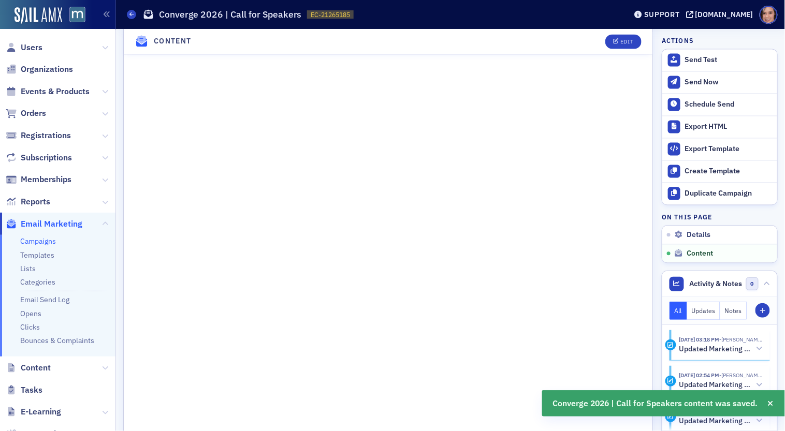
scroll to position [565, 0]
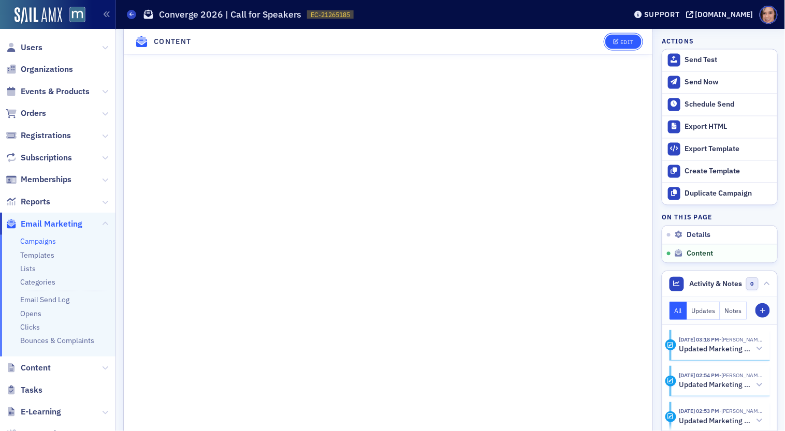
click at [621, 34] on button "Edit" at bounding box center [623, 41] width 36 height 14
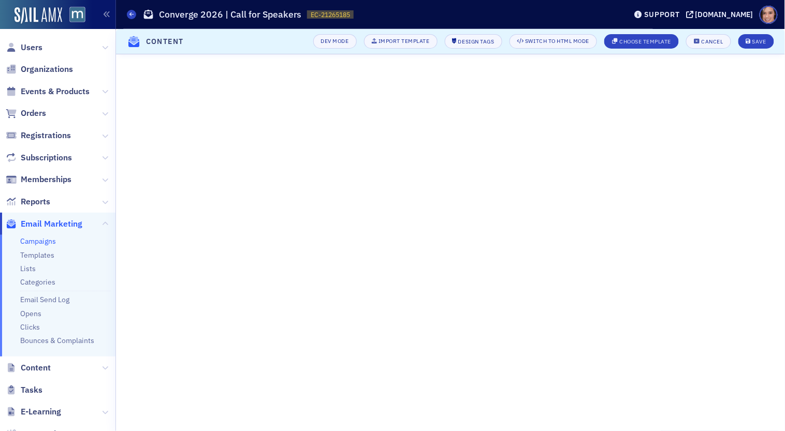
scroll to position [75, 0]
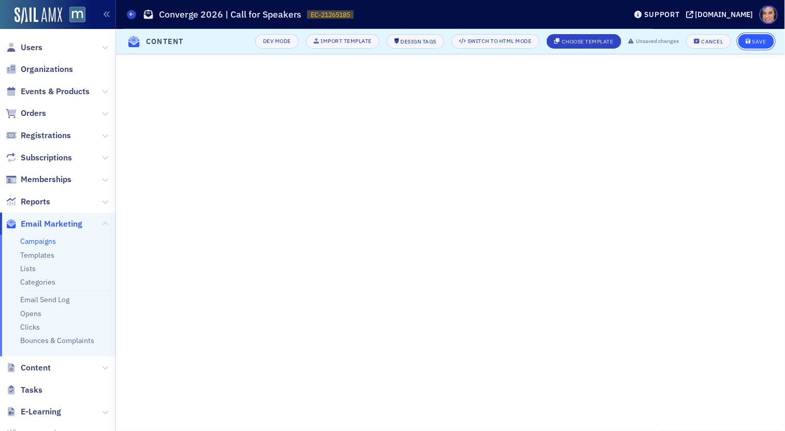
click at [706, 40] on div "Save" at bounding box center [759, 42] width 14 height 6
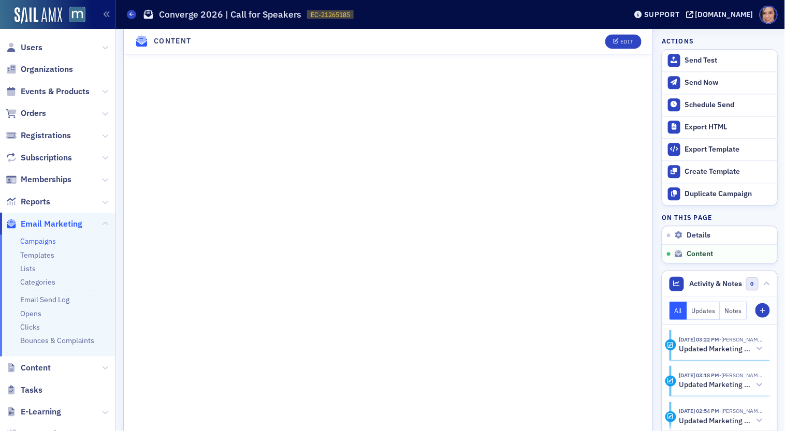
scroll to position [732, 0]
click at [617, 43] on icon "button" at bounding box center [616, 42] width 6 height 6
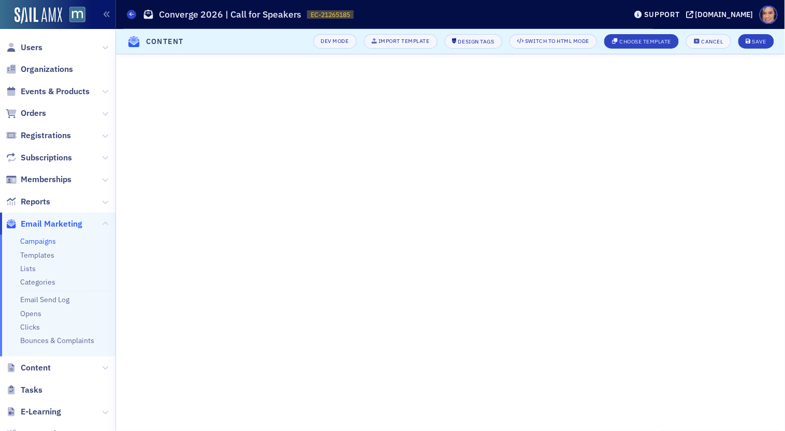
scroll to position [75, 0]
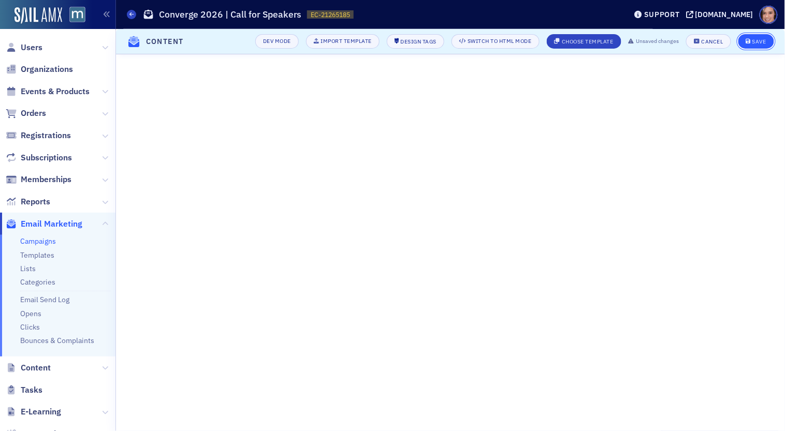
click at [706, 41] on div "Save" at bounding box center [759, 42] width 14 height 6
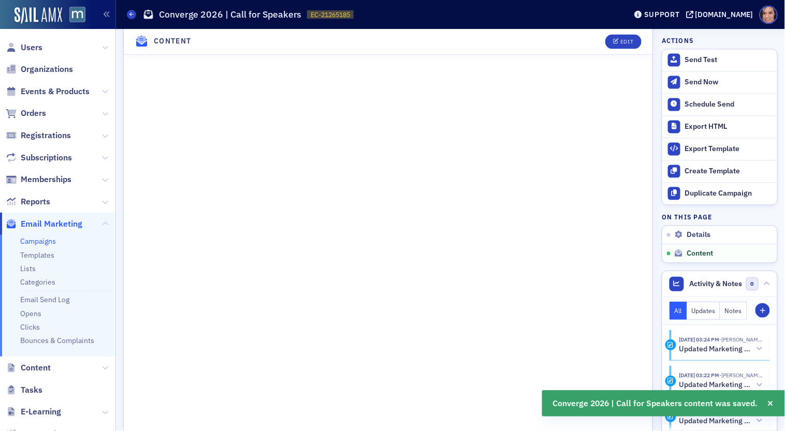
scroll to position [607, 0]
click at [613, 45] on button "Edit" at bounding box center [623, 41] width 36 height 14
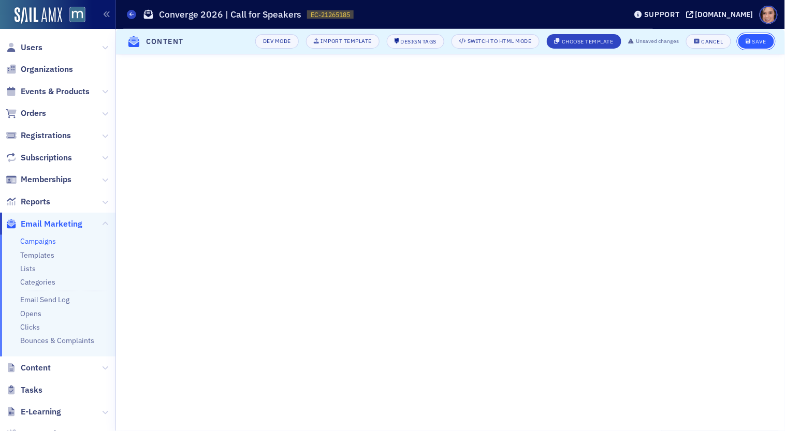
click at [706, 46] on button "Save" at bounding box center [756, 41] width 36 height 14
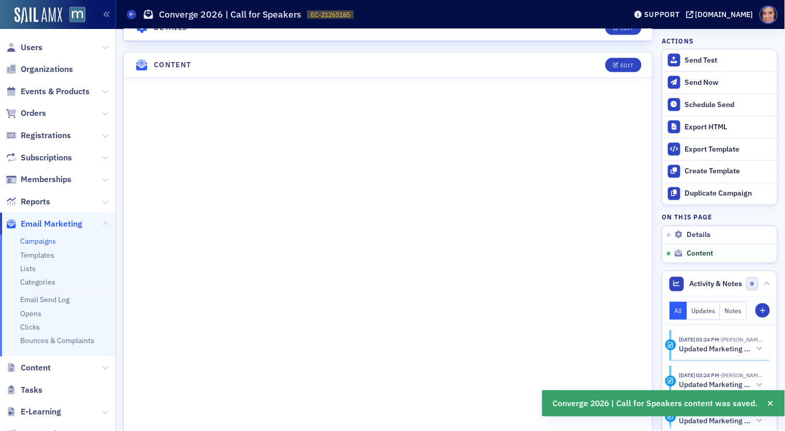
scroll to position [464, 0]
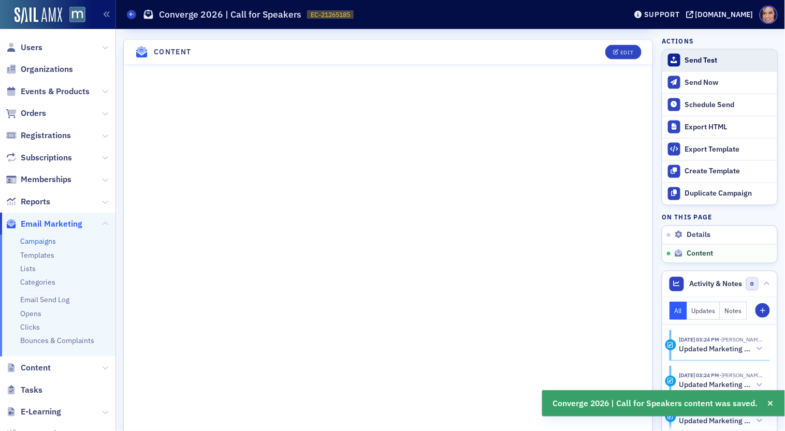
click at [706, 62] on div "Send Test" at bounding box center [728, 60] width 87 height 9
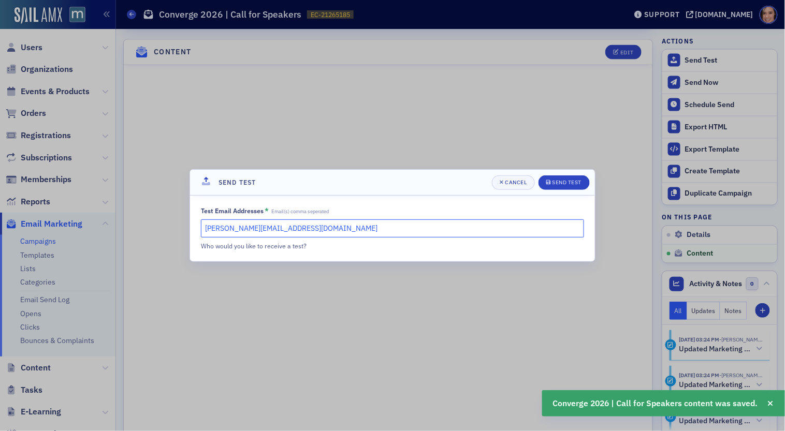
click at [314, 229] on input "katie@blueoceanideas.com" at bounding box center [392, 228] width 383 height 18
click at [569, 181] on div "Send Test" at bounding box center [567, 183] width 30 height 6
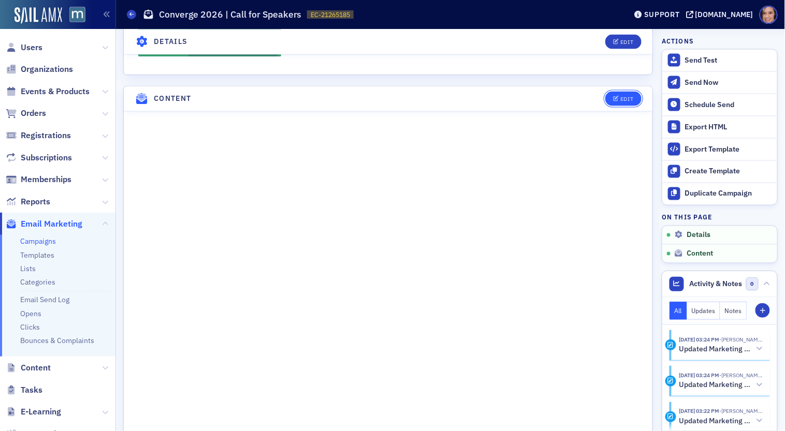
click at [623, 96] on div "Edit" at bounding box center [626, 99] width 13 height 6
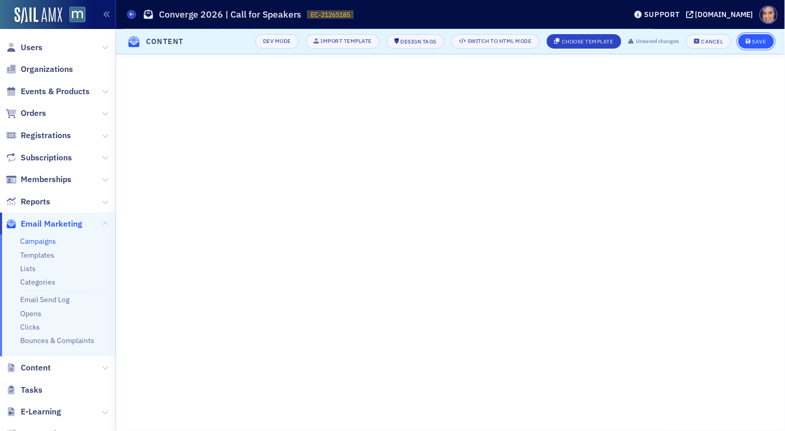
click at [706, 42] on icon "submit" at bounding box center [748, 42] width 5 height 6
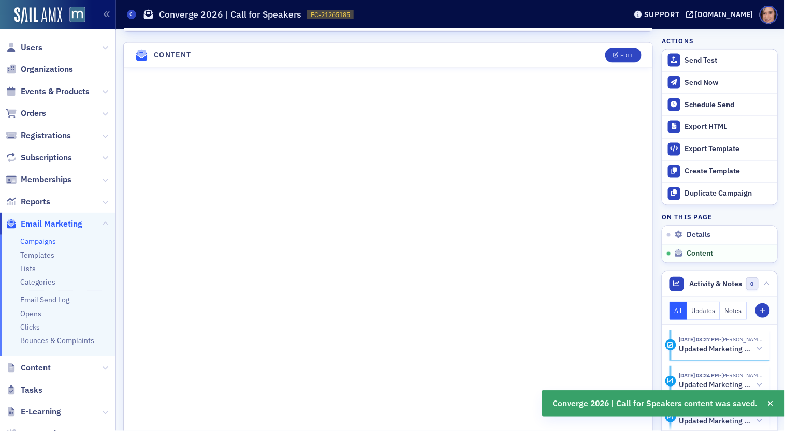
scroll to position [511, 0]
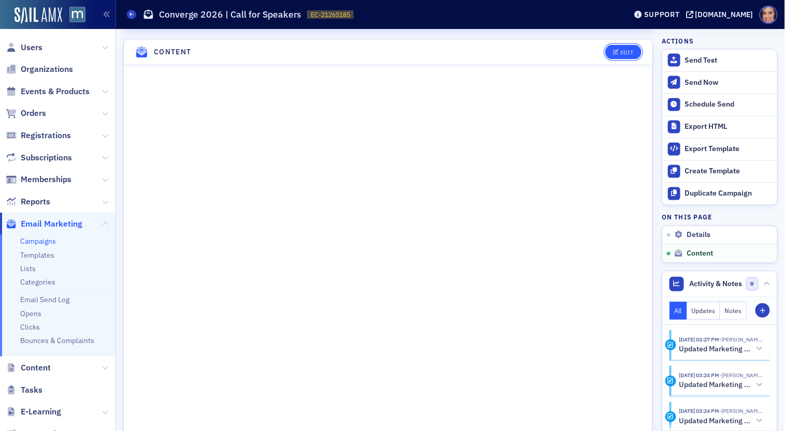
click at [615, 45] on button "Edit" at bounding box center [623, 52] width 36 height 14
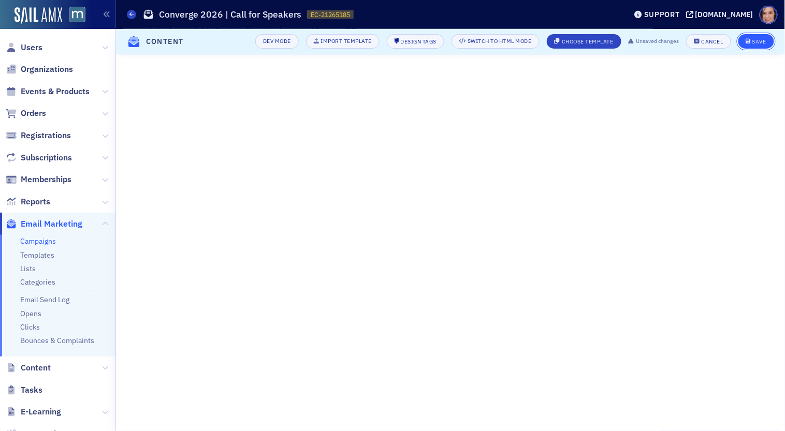
click at [706, 43] on div "Save" at bounding box center [759, 42] width 14 height 6
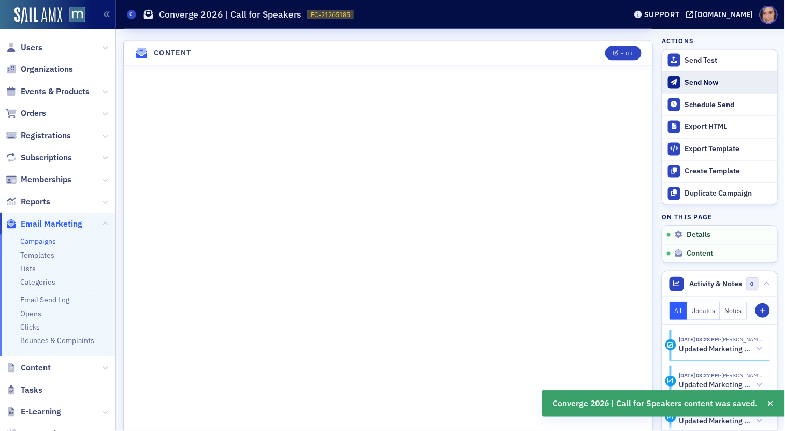
scroll to position [511, 0]
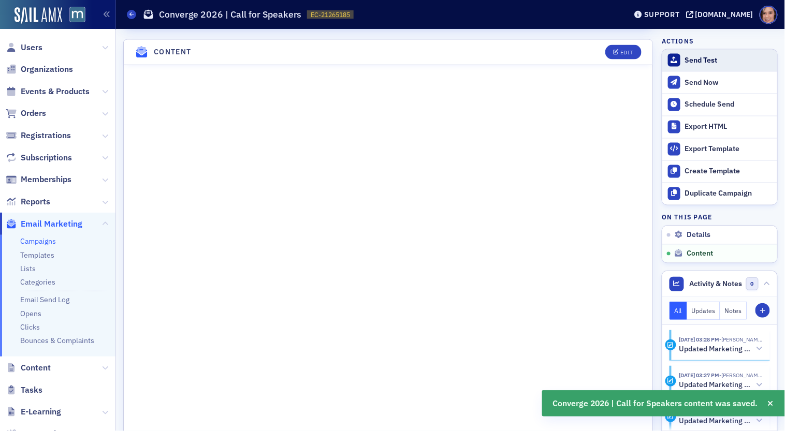
click at [699, 62] on div "Send Test" at bounding box center [728, 60] width 87 height 9
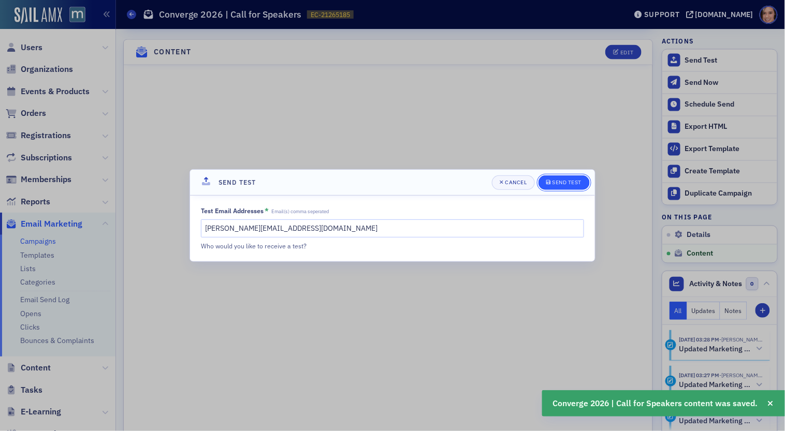
click at [571, 185] on div "Send Test" at bounding box center [567, 183] width 30 height 6
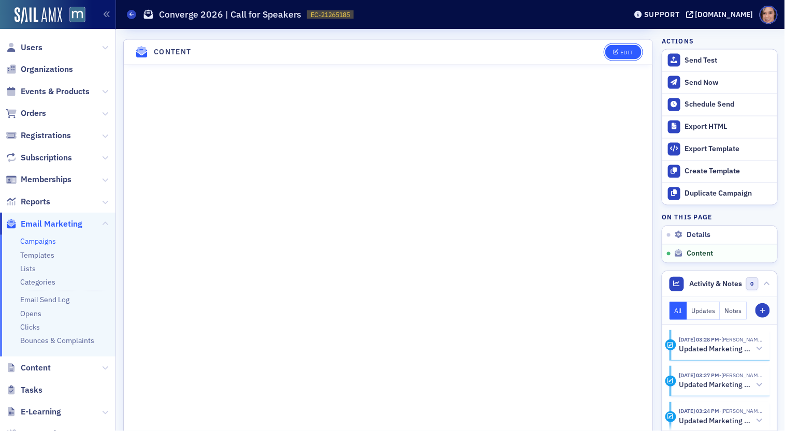
click at [623, 50] on div "Edit" at bounding box center [626, 53] width 13 height 6
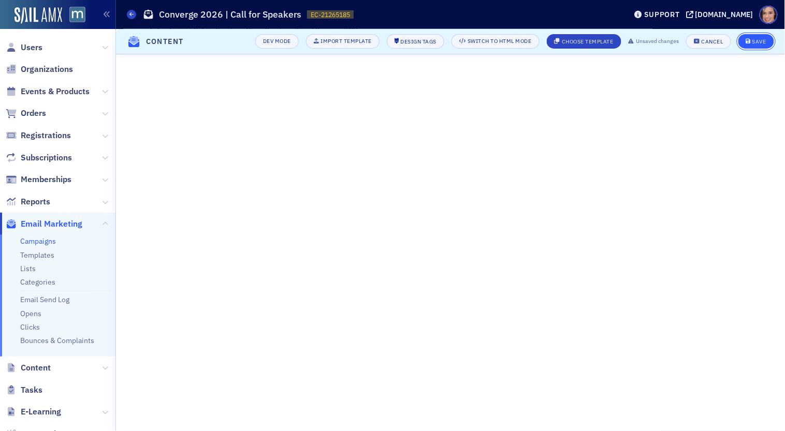
click at [706, 46] on button "Save" at bounding box center [756, 41] width 36 height 14
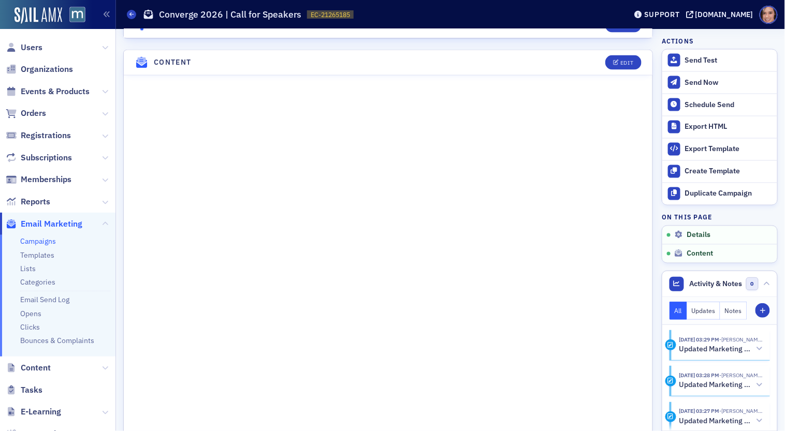
scroll to position [457, 0]
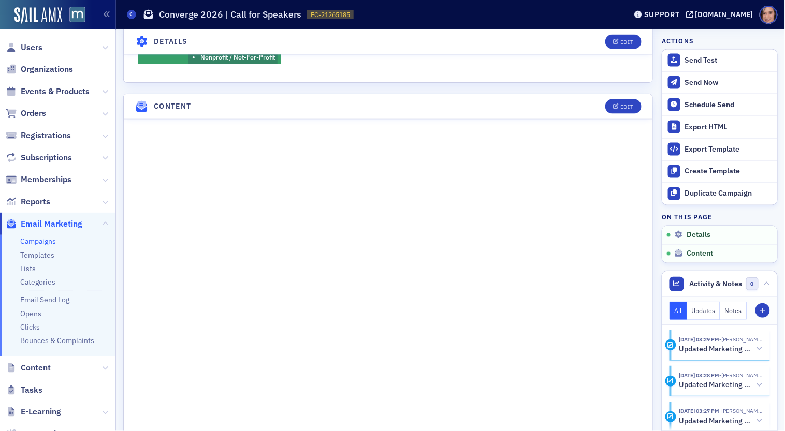
click at [621, 109] on header "Content Edit" at bounding box center [388, 106] width 528 height 25
click at [621, 108] on button "Edit" at bounding box center [623, 106] width 36 height 14
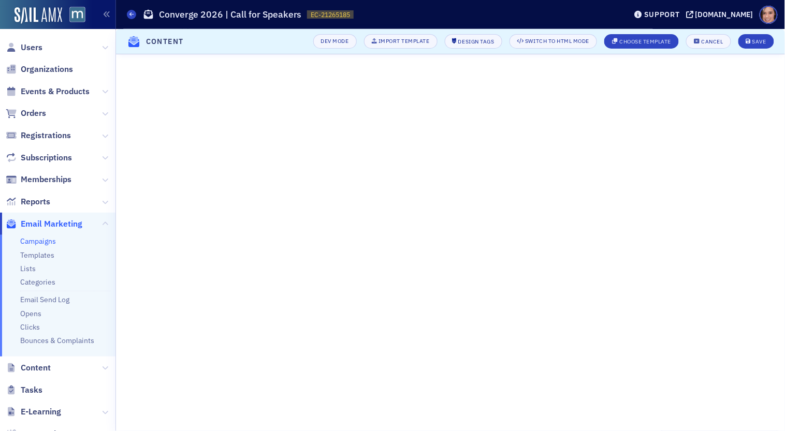
scroll to position [121, 0]
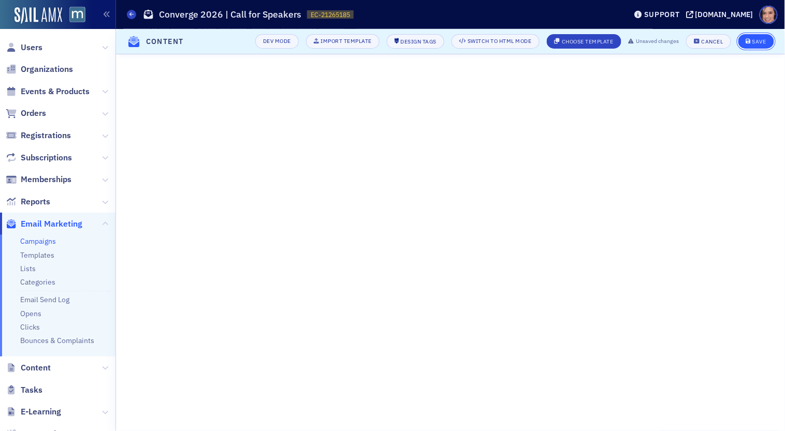
click at [706, 45] on button "Save" at bounding box center [756, 41] width 36 height 14
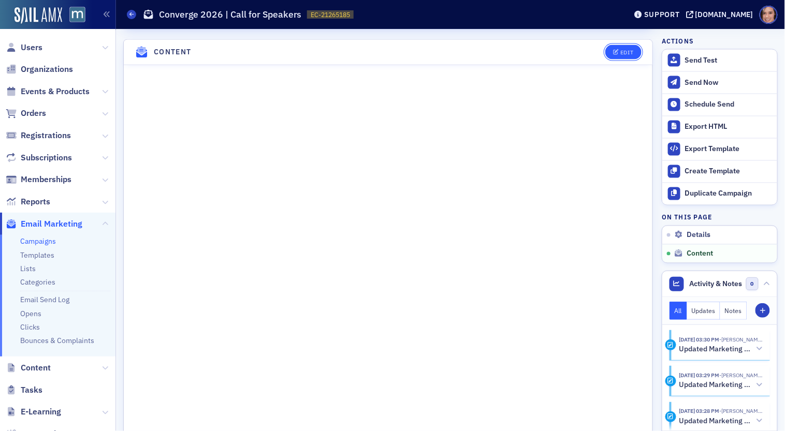
click at [624, 50] on div "Edit" at bounding box center [626, 53] width 13 height 6
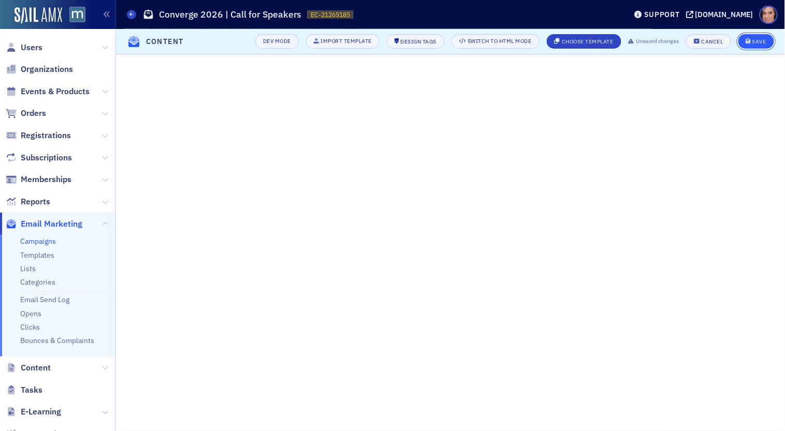
click at [706, 39] on span "Save" at bounding box center [756, 42] width 20 height 6
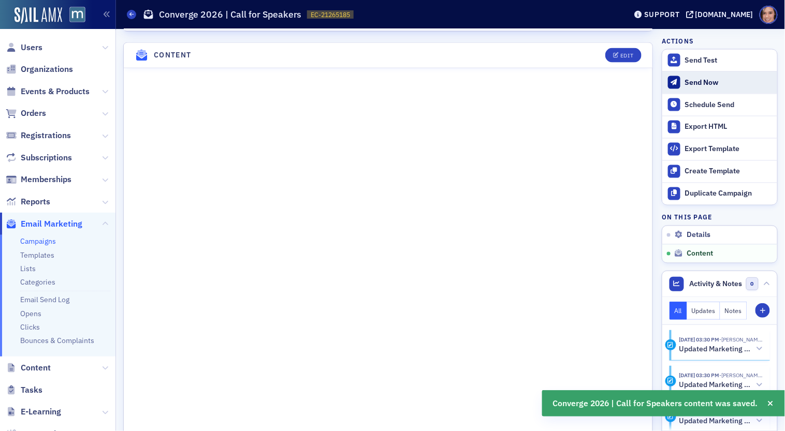
scroll to position [511, 0]
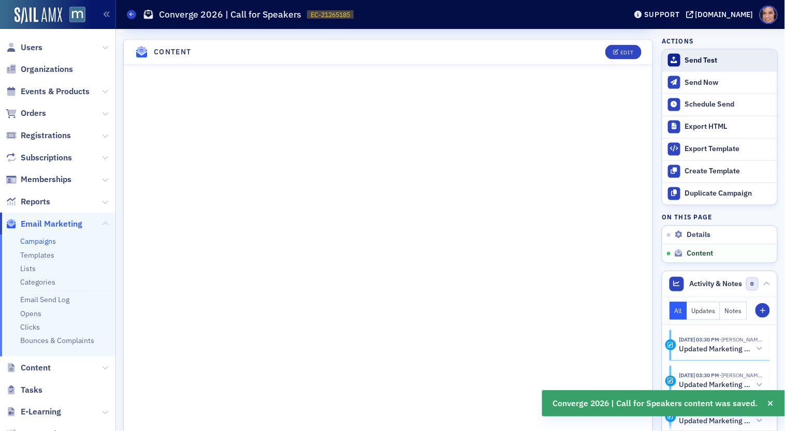
click at [699, 58] on div "Send Test" at bounding box center [728, 60] width 87 height 9
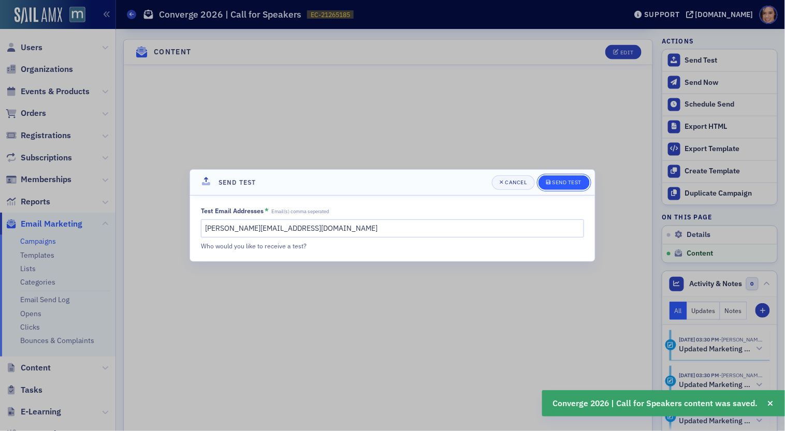
click at [545, 184] on button "Send Test" at bounding box center [563, 182] width 51 height 14
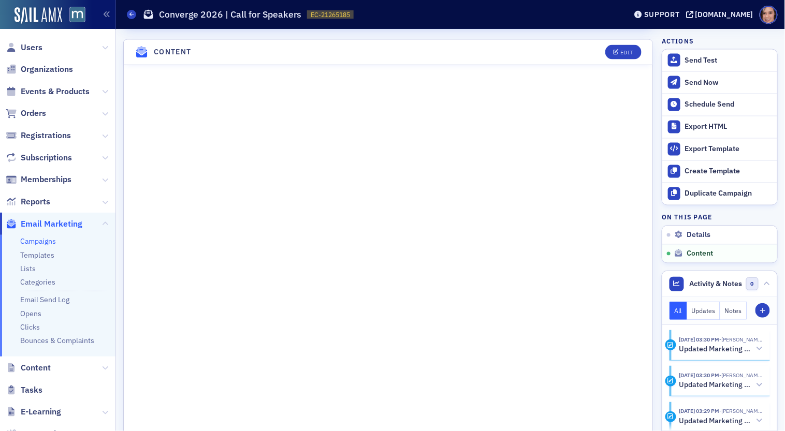
click at [626, 40] on header "Content Edit" at bounding box center [388, 52] width 528 height 25
click at [624, 52] on button "Edit" at bounding box center [623, 52] width 36 height 14
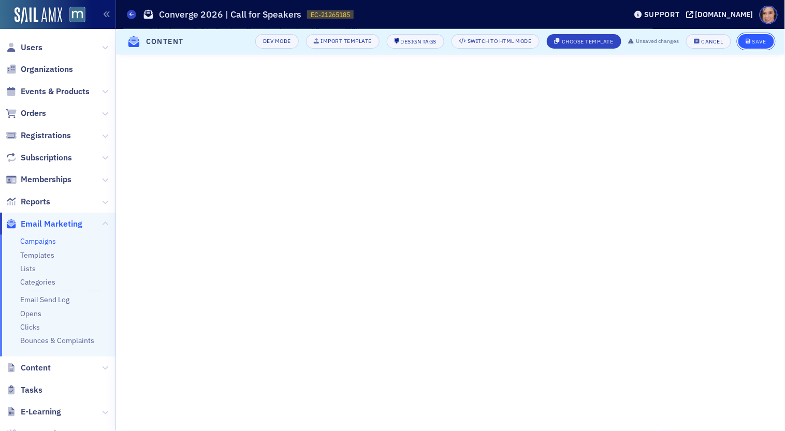
click at [706, 41] on div "Save" at bounding box center [759, 42] width 14 height 6
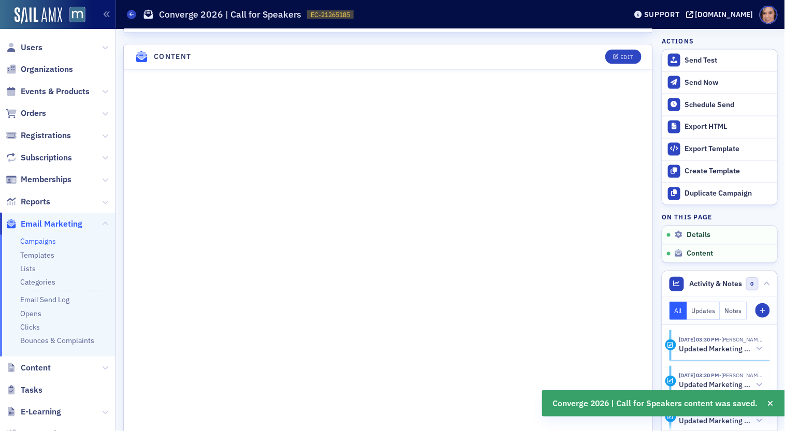
scroll to position [511, 0]
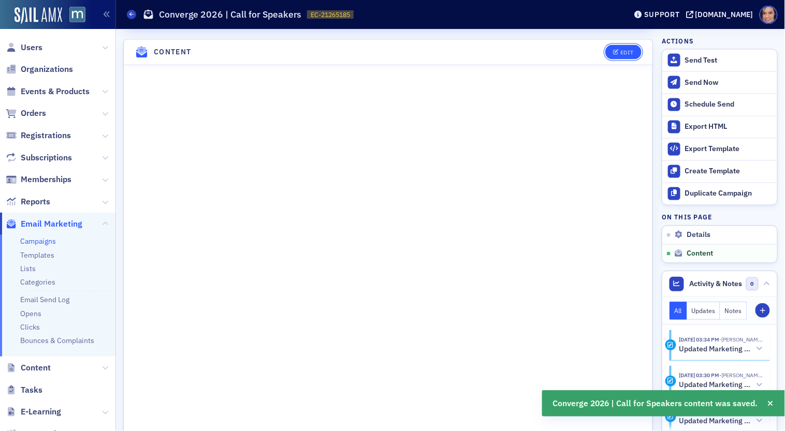
click at [615, 52] on button "Edit" at bounding box center [623, 52] width 36 height 14
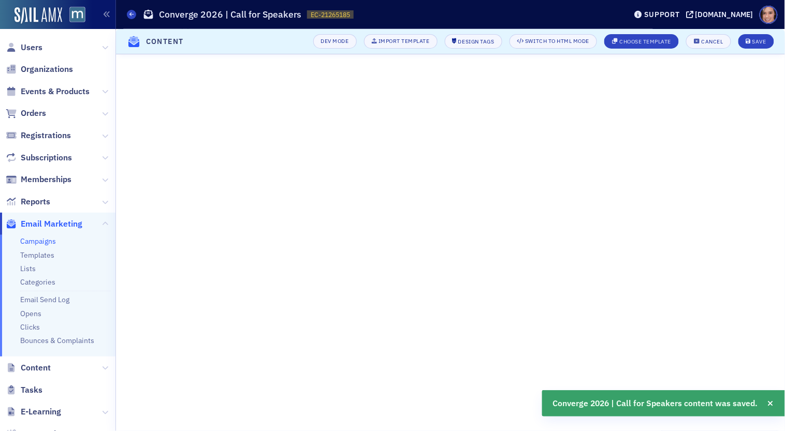
scroll to position [121, 0]
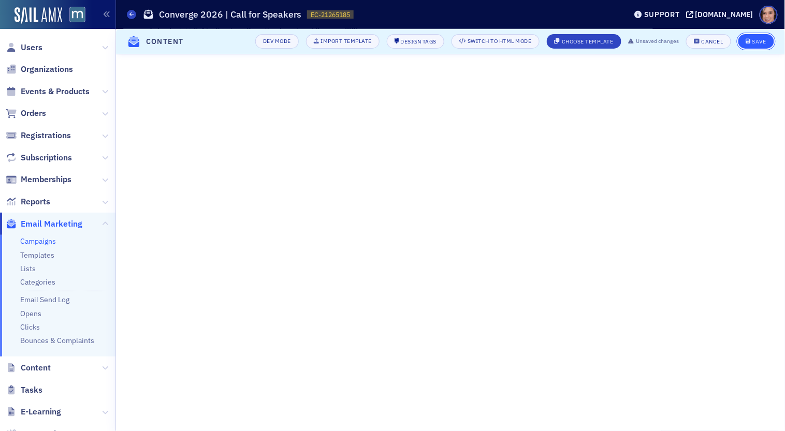
click at [706, 39] on div "Save" at bounding box center [759, 42] width 14 height 6
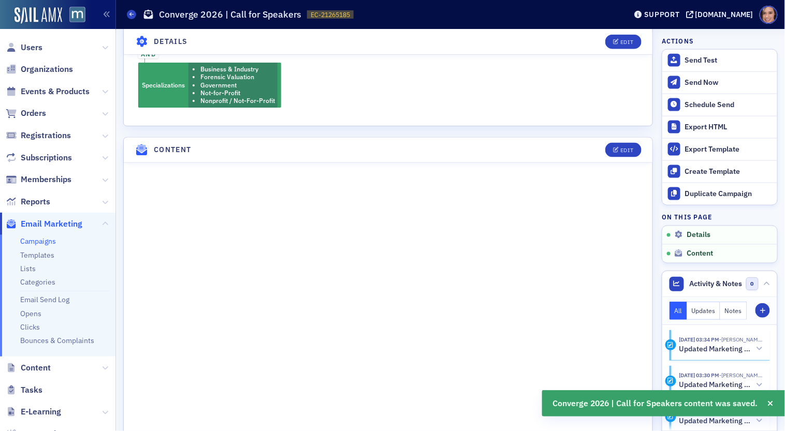
scroll to position [511, 0]
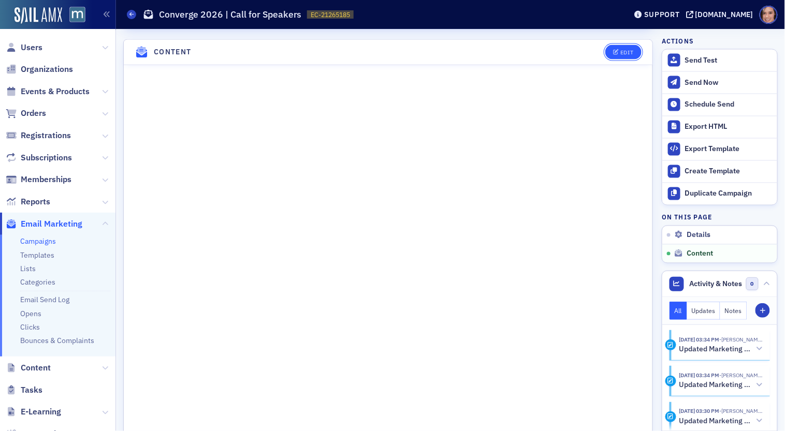
click at [623, 45] on button "Edit" at bounding box center [623, 52] width 36 height 14
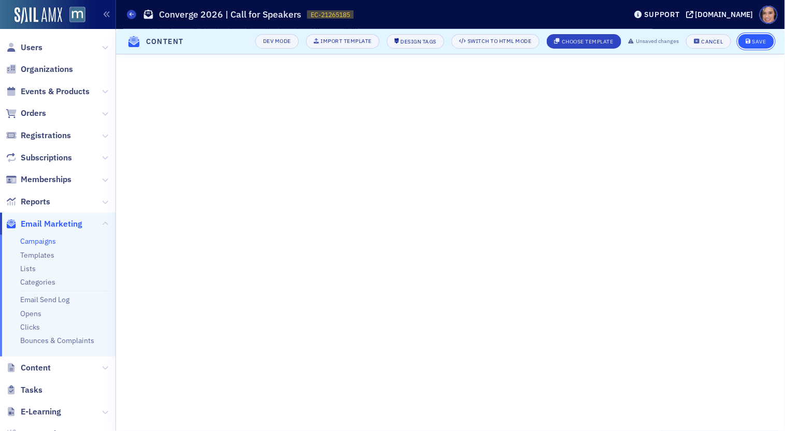
click at [706, 45] on button "Save" at bounding box center [756, 41] width 36 height 14
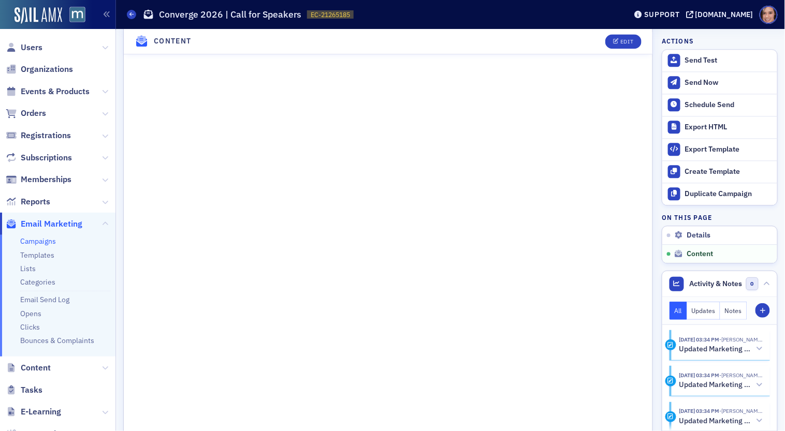
scroll to position [725, 0]
click at [699, 61] on div "Send Test" at bounding box center [728, 60] width 87 height 9
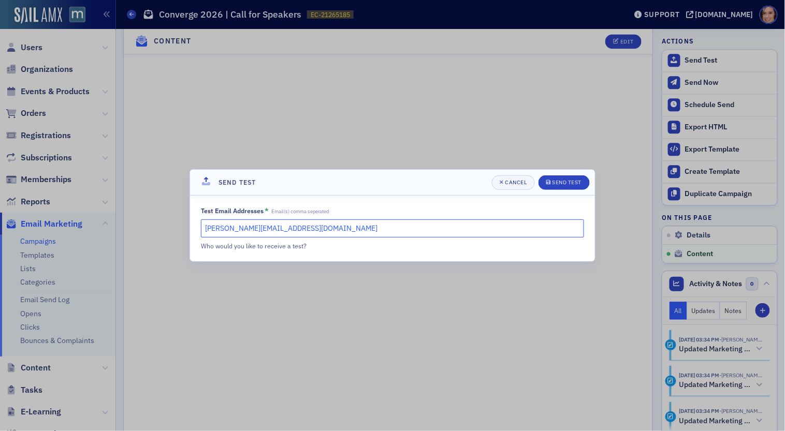
click at [258, 227] on input "katie@blueoceanideas.com" at bounding box center [392, 228] width 383 height 18
type input "N"
type input "natalie@macpa.org"
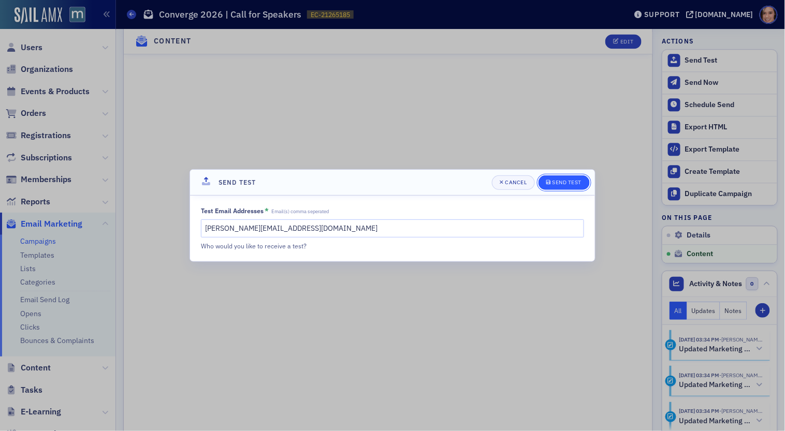
click at [569, 187] on button "Send Test" at bounding box center [563, 182] width 51 height 14
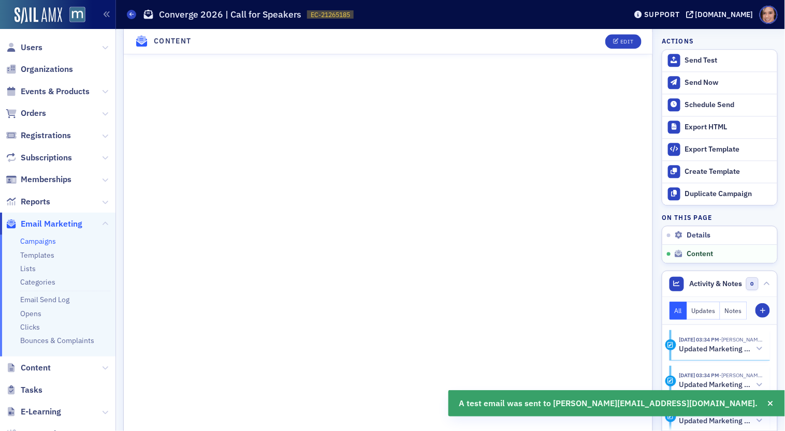
scroll to position [765, 0]
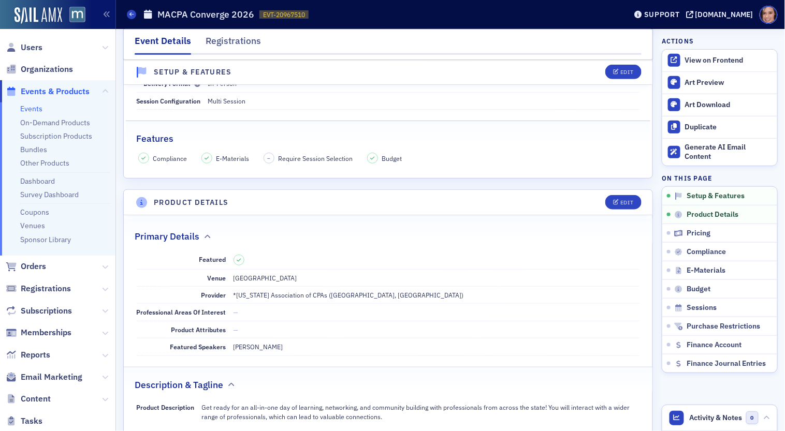
scroll to position [234, 0]
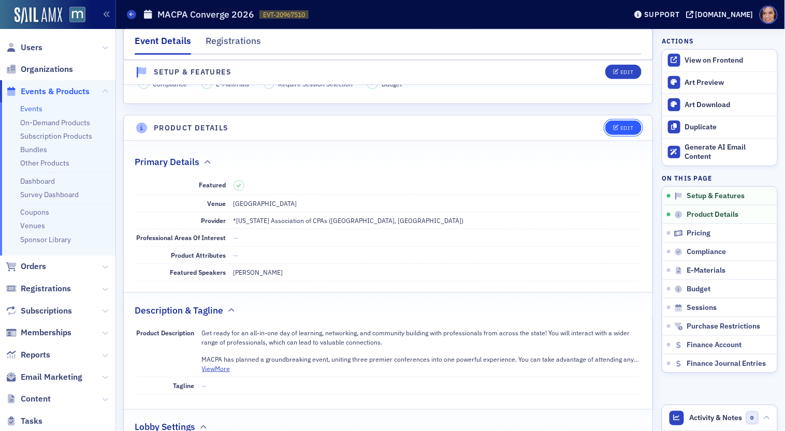
click at [618, 129] on button "Edit" at bounding box center [623, 128] width 36 height 14
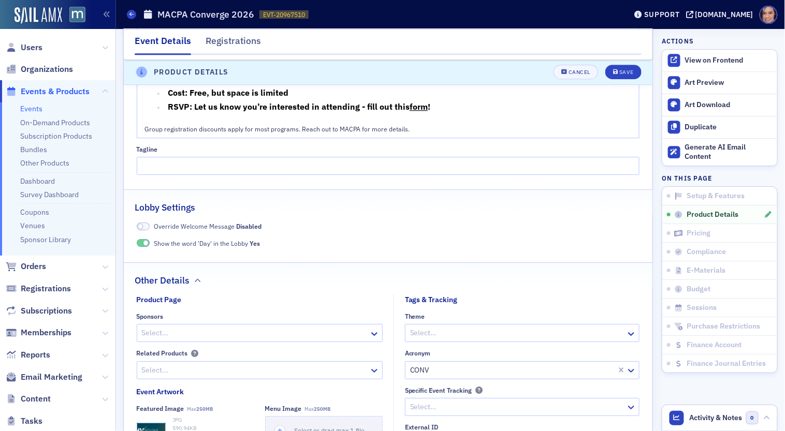
scroll to position [1078, 0]
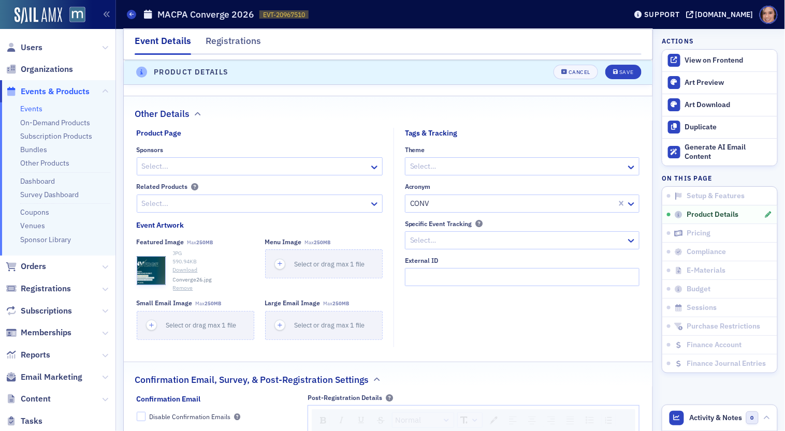
click at [182, 286] on button "Remove" at bounding box center [183, 288] width 20 height 8
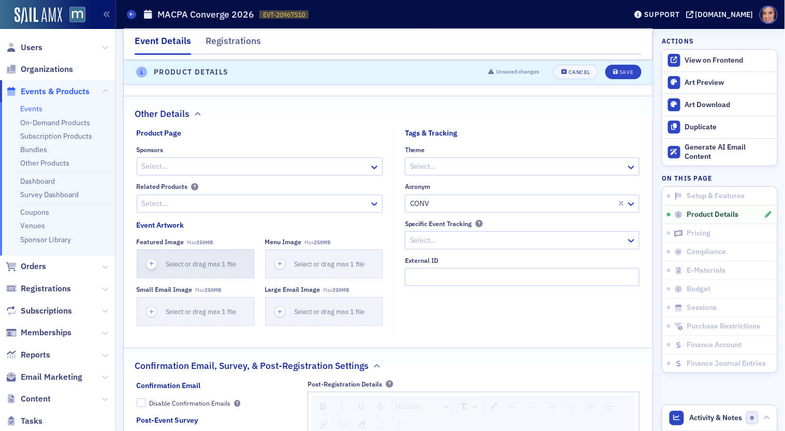
click at [195, 263] on div "Select or drag max 1 file" at bounding box center [205, 264] width 78 height 10
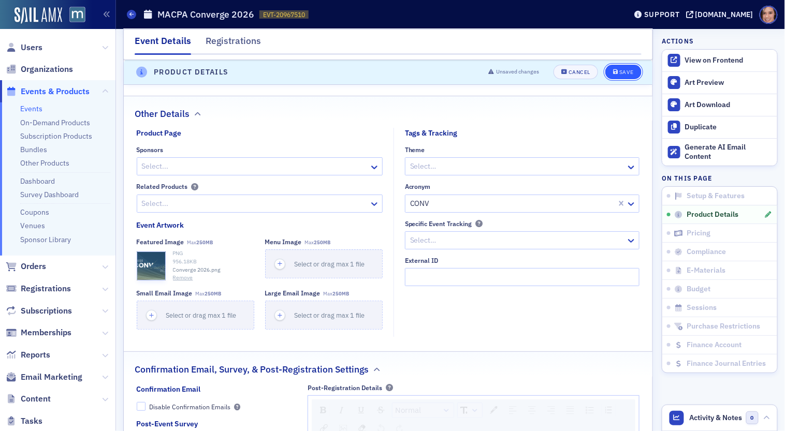
click at [622, 74] on div "Save" at bounding box center [626, 73] width 14 height 6
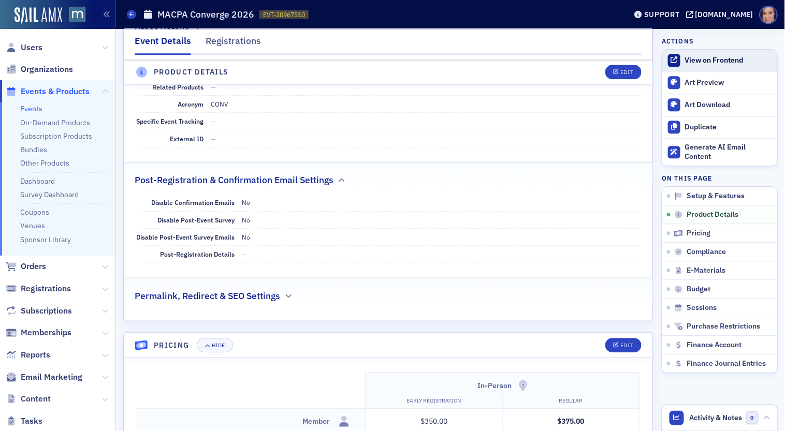
scroll to position [525, 0]
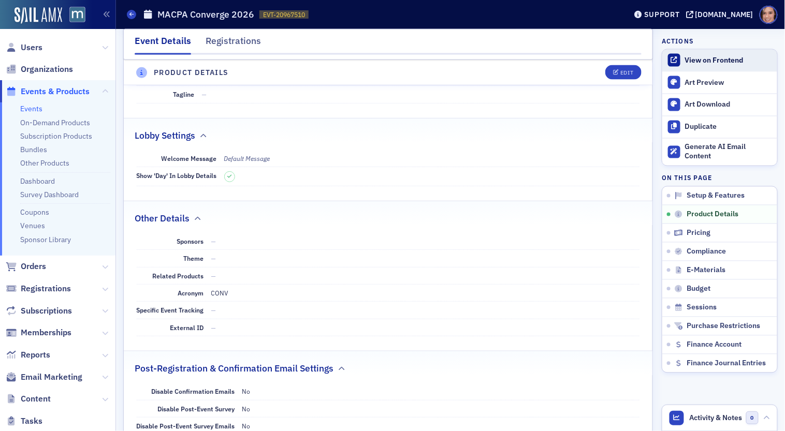
click at [702, 66] on link "View on Frontend" at bounding box center [719, 61] width 115 height 22
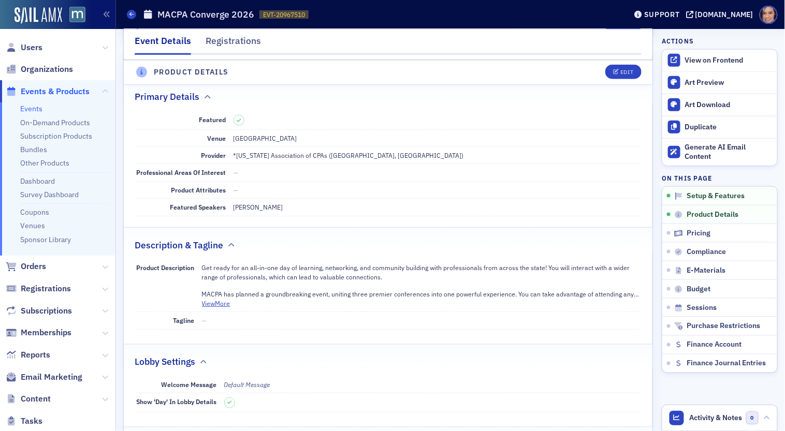
scroll to position [0, 0]
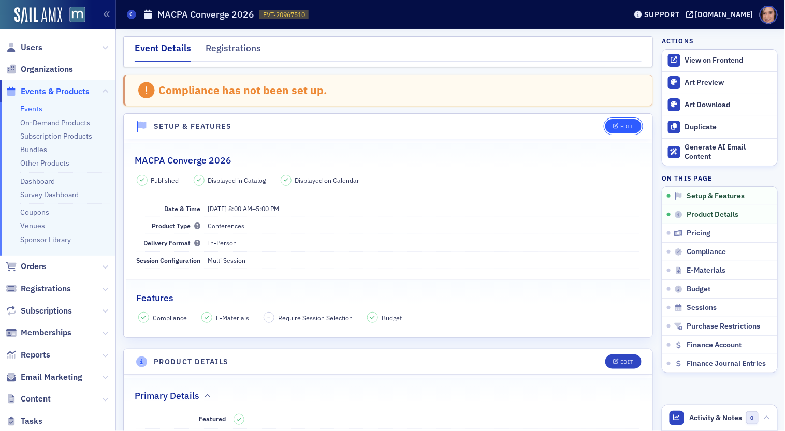
click at [619, 129] on button "Edit" at bounding box center [623, 126] width 36 height 14
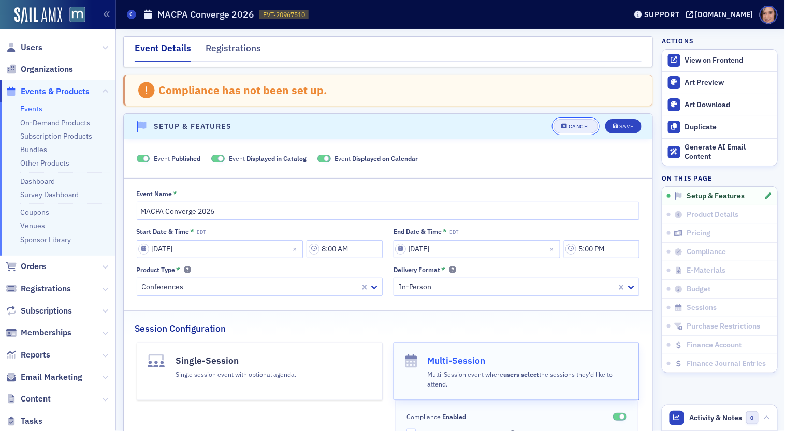
click at [576, 124] on div "Cancel" at bounding box center [579, 127] width 22 height 6
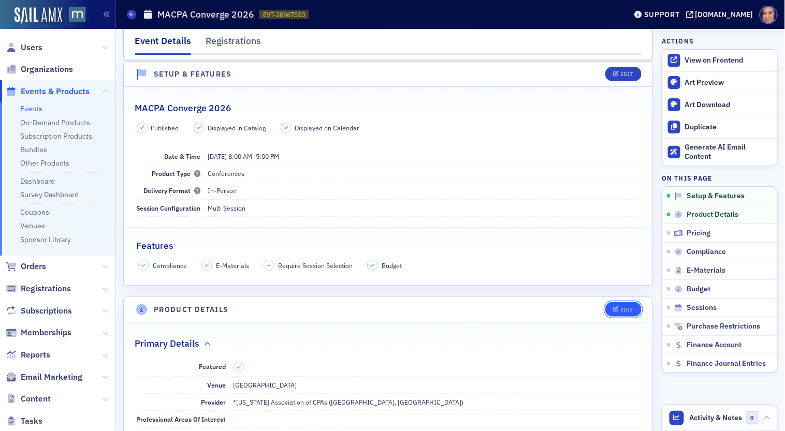
click at [616, 307] on icon "button" at bounding box center [616, 310] width 6 height 6
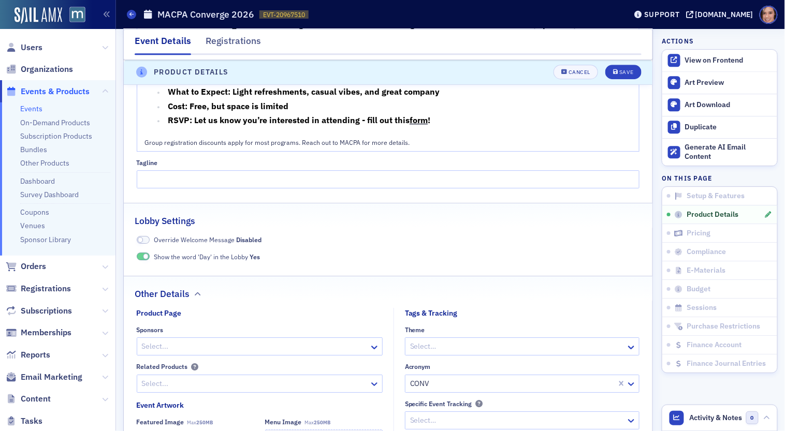
scroll to position [1121, 0]
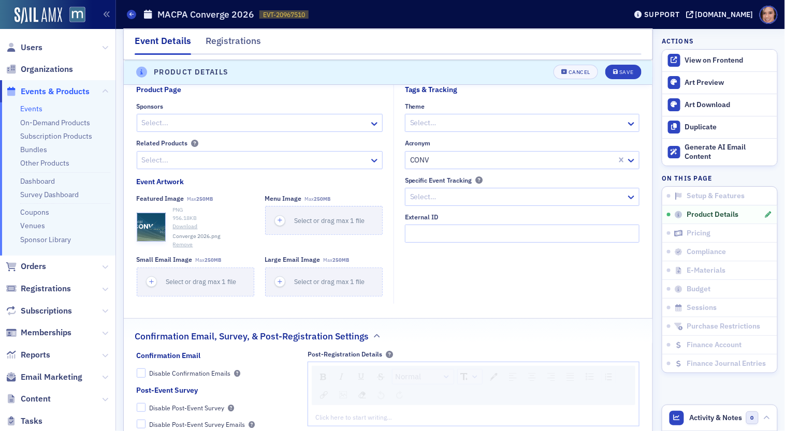
click at [185, 241] on button "Remove" at bounding box center [183, 245] width 20 height 8
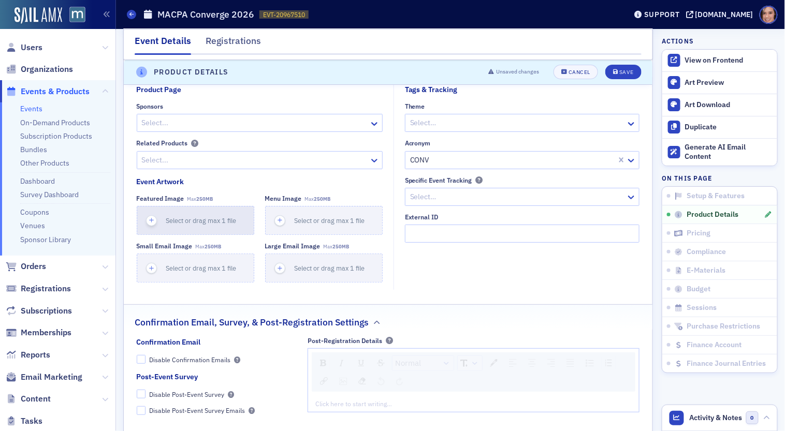
click at [184, 225] on button "Select or drag max 1 file" at bounding box center [195, 220] width 117 height 29
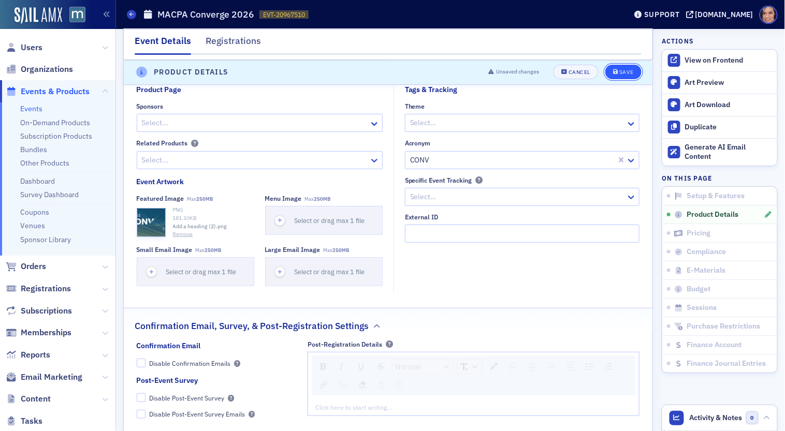
click at [624, 78] on button "Save" at bounding box center [623, 72] width 36 height 14
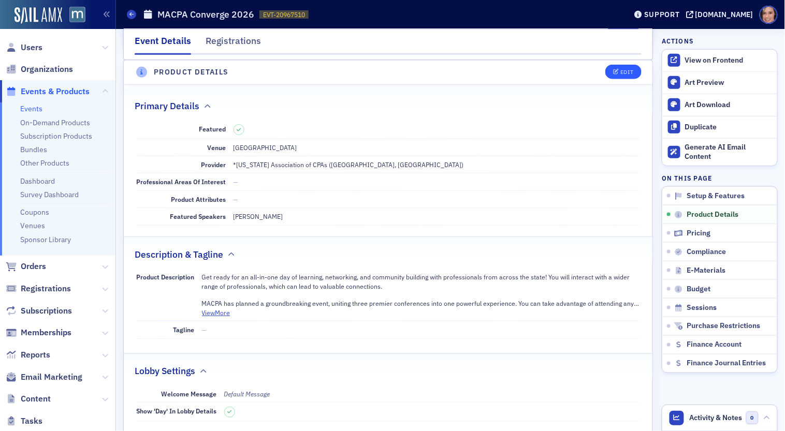
scroll to position [286, 0]
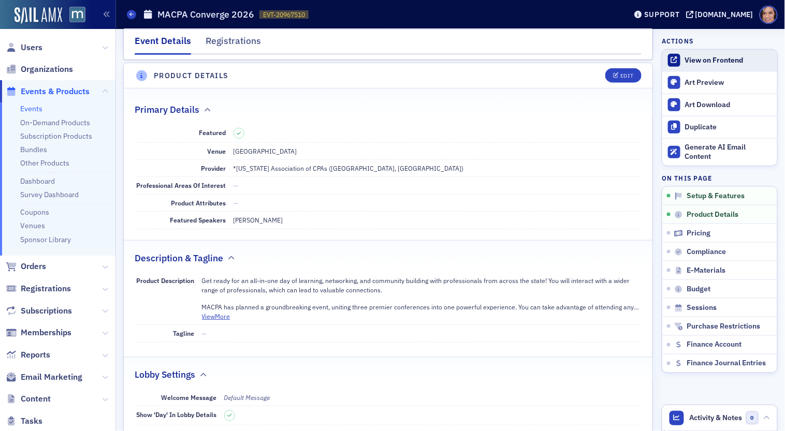
click at [678, 56] on div at bounding box center [674, 60] width 13 height 13
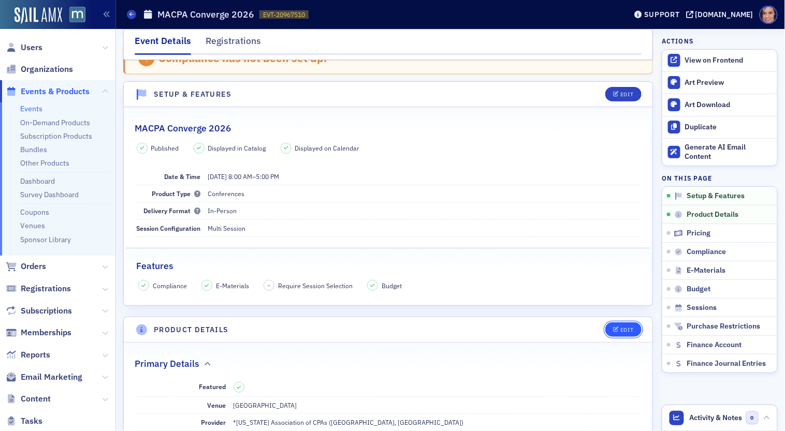
click at [629, 327] on div "Edit" at bounding box center [626, 330] width 13 height 6
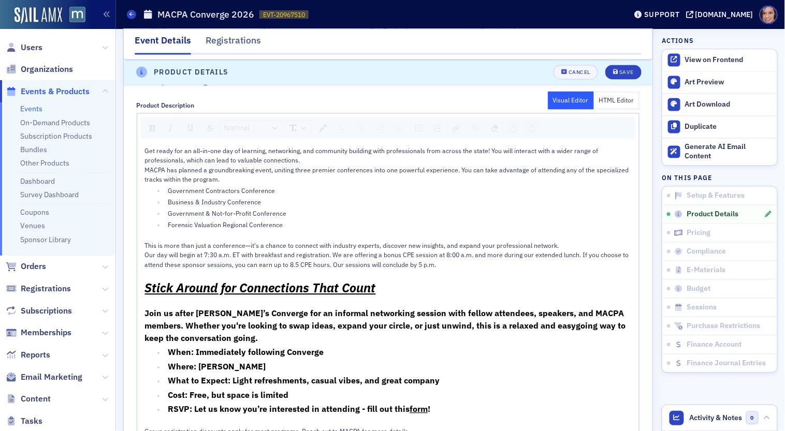
scroll to position [612, 0]
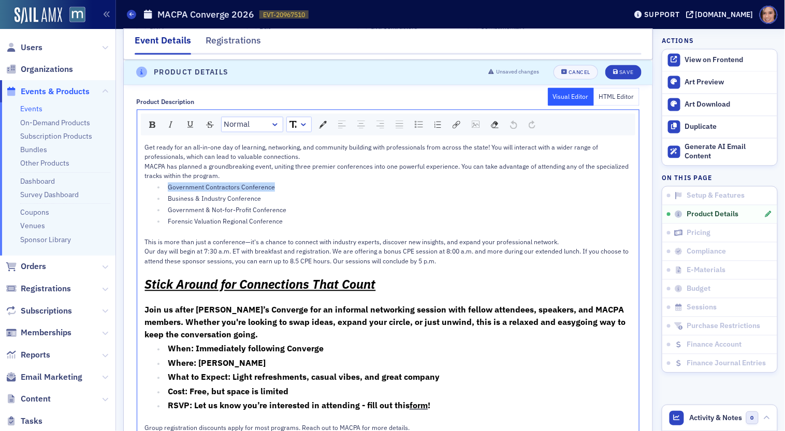
drag, startPoint x: 161, startPoint y: 185, endPoint x: 275, endPoint y: 185, distance: 113.4
click at [275, 185] on ul "Government Contractors Conference Business & Industry Conference Government & N…" at bounding box center [388, 204] width 487 height 43
click at [284, 205] on div "Government & Not-for-Profit Conference" at bounding box center [400, 209] width 464 height 9
click at [166, 186] on li "Government Contractors Conference" at bounding box center [398, 187] width 466 height 9
drag, startPoint x: 173, startPoint y: 181, endPoint x: 160, endPoint y: 181, distance: 12.9
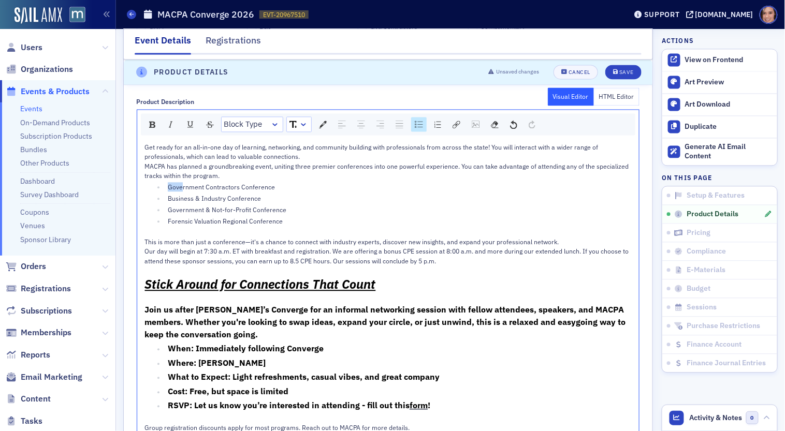
click at [165, 183] on li "Government Contractors Conference" at bounding box center [398, 187] width 466 height 9
click at [319, 122] on img "rdw-color-picker" at bounding box center [323, 125] width 8 height 8
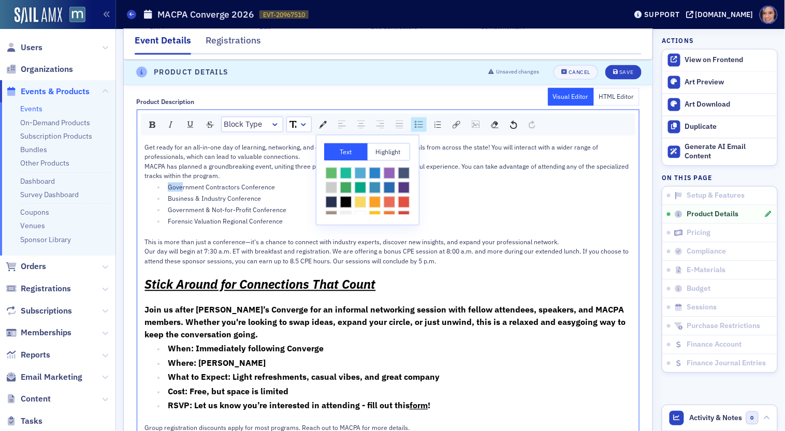
click at [392, 148] on span "Highlight" at bounding box center [387, 152] width 43 height 18
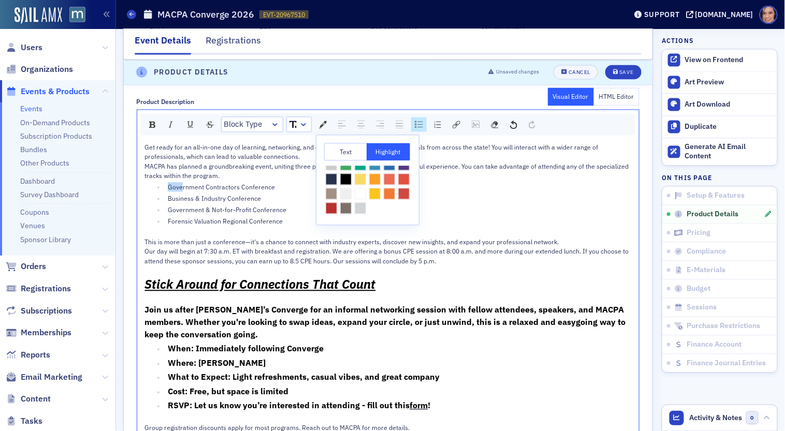
scroll to position [0, 0]
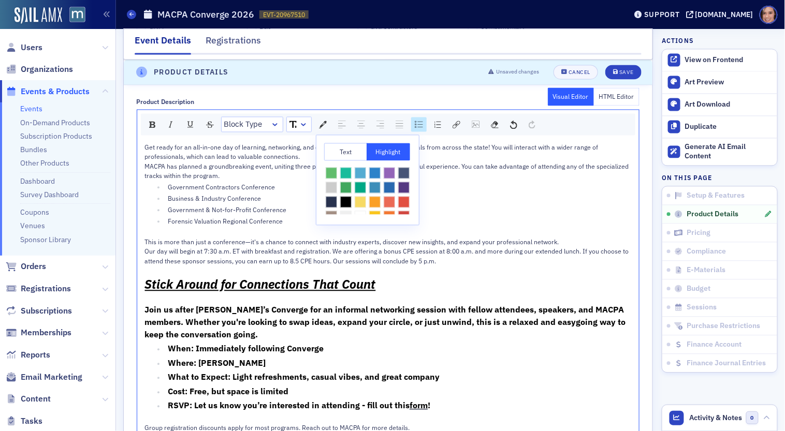
click at [487, 164] on span "MACPA has planned a groundbreaking event, uniting three premier conferences int…" at bounding box center [388, 172] width 486 height 18
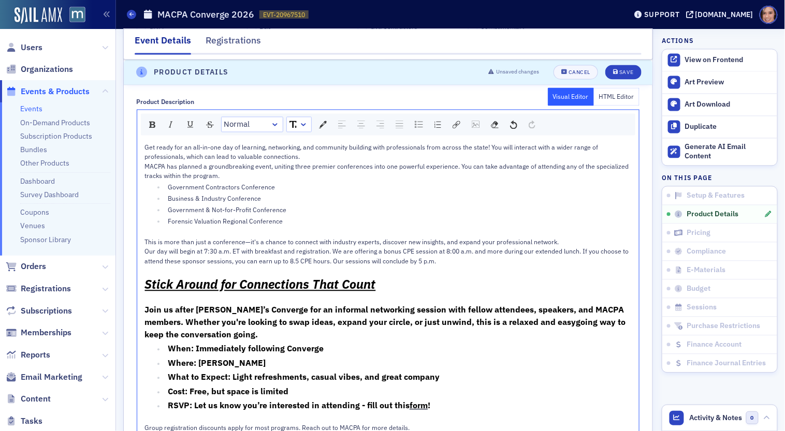
click at [173, 183] on span "Government Contractors Conference" at bounding box center [221, 187] width 107 height 8
click at [618, 70] on icon "submit" at bounding box center [615, 73] width 5 height 6
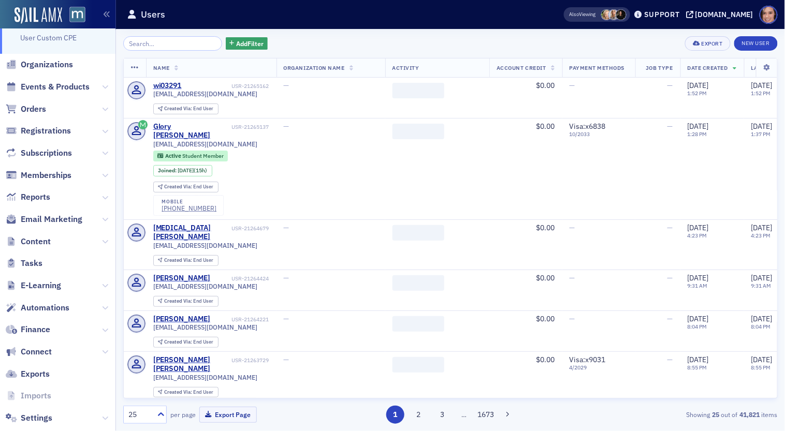
scroll to position [78, 0]
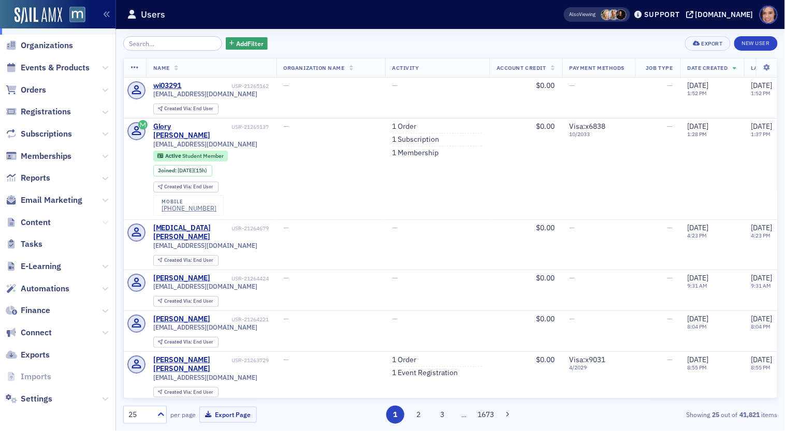
click at [104, 222] on icon at bounding box center [105, 222] width 6 height 6
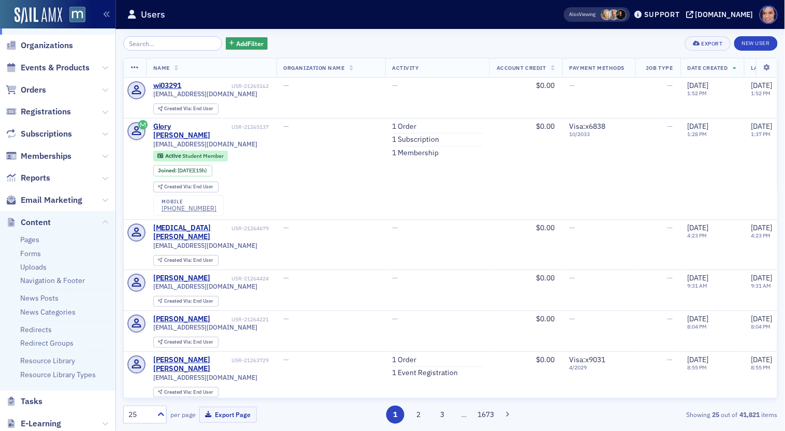
click at [51, 330] on li "Redirects" at bounding box center [65, 328] width 90 height 14
click at [48, 330] on link "Redirects" at bounding box center [36, 329] width 32 height 9
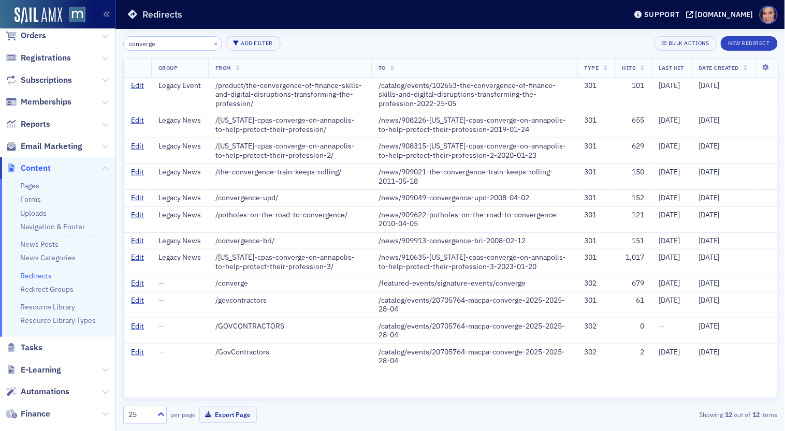
type input "converge"
click at [753, 43] on button "New Redirect" at bounding box center [749, 43] width 57 height 14
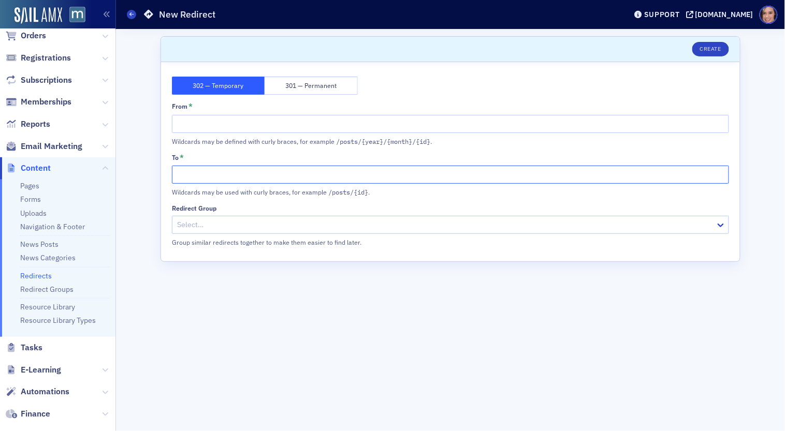
click at [337, 178] on input "To *" at bounding box center [450, 175] width 557 height 18
paste input "[URL][DOMAIN_NAME]"
drag, startPoint x: 233, startPoint y: 175, endPoint x: 135, endPoint y: 170, distance: 98.5
click at [135, 170] on div "Scroll to Unsaved changes Create 302 — Temporary 301 — Permanent From * Wildcar…" at bounding box center [450, 230] width 654 height 402
type input "/featured-events/signature-events/converge#speaker"
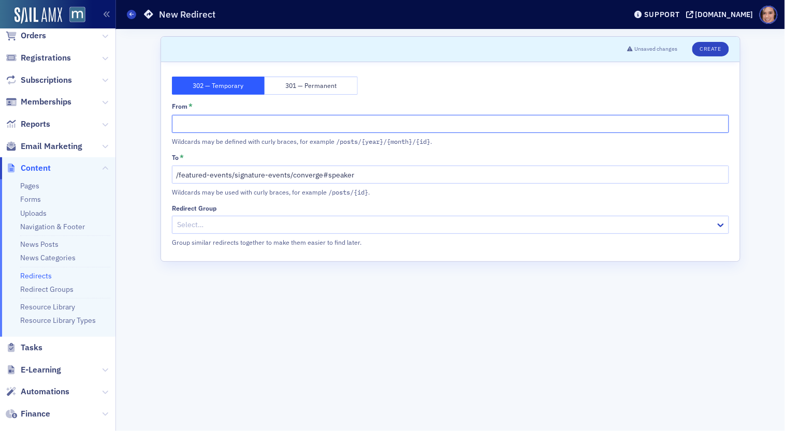
click at [209, 127] on input "From *" at bounding box center [450, 124] width 557 height 18
click at [211, 127] on input "/converge-speaker-form" at bounding box center [450, 124] width 557 height 18
click at [247, 121] on input "/converge-speaker-form" at bounding box center [450, 124] width 557 height 18
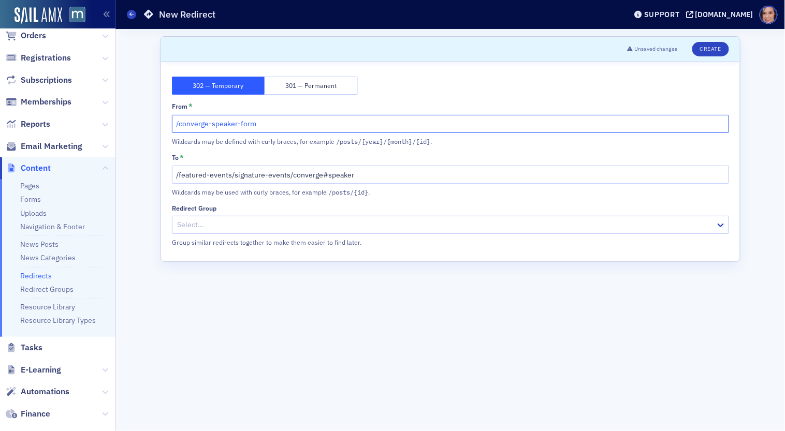
click at [247, 121] on input "/converge-speaker-form" at bounding box center [450, 124] width 557 height 18
click at [322, 125] on input "/converge-speaker-form" at bounding box center [450, 124] width 557 height 18
type input "/converge-speaker-form"
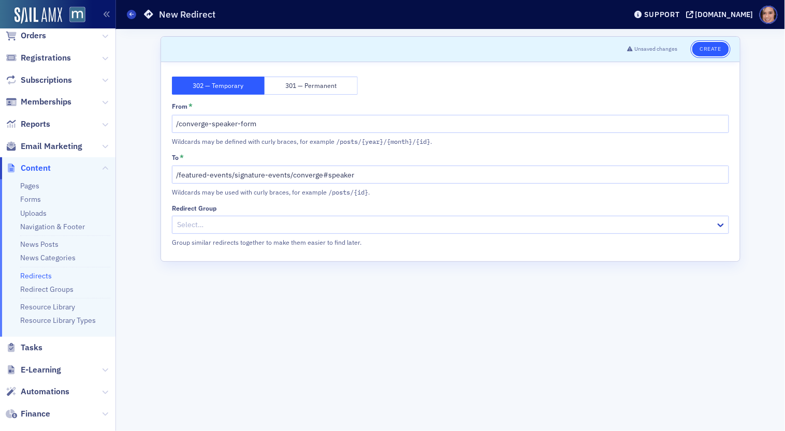
click at [700, 53] on button "Create" at bounding box center [710, 49] width 37 height 14
click at [225, 18] on h1 "/converge-speaker-form" at bounding box center [210, 14] width 103 height 12
copy div "/converge-speaker-form"
